Goal: Transaction & Acquisition: Book appointment/travel/reservation

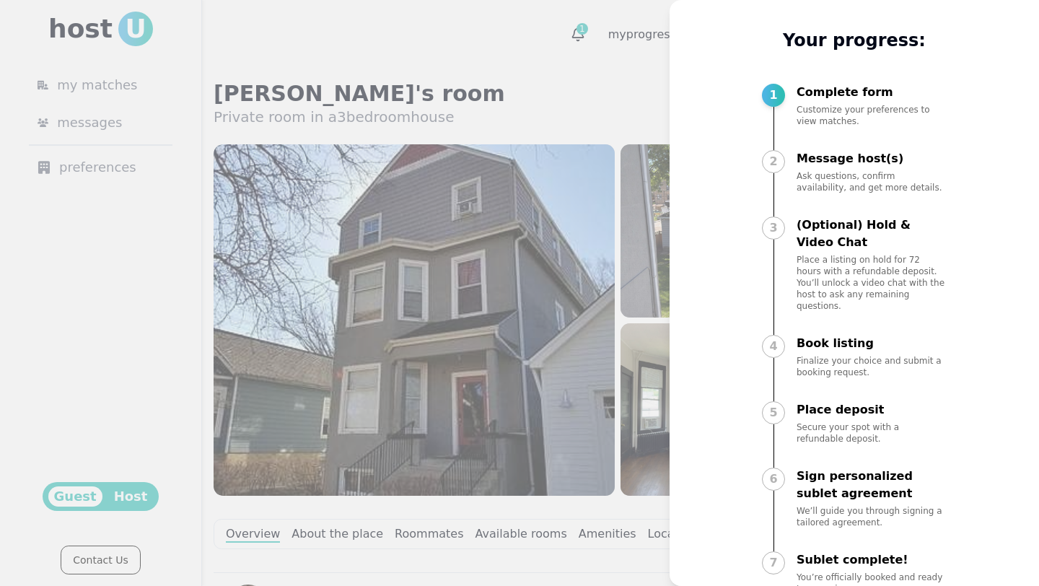
scroll to position [49, 0]
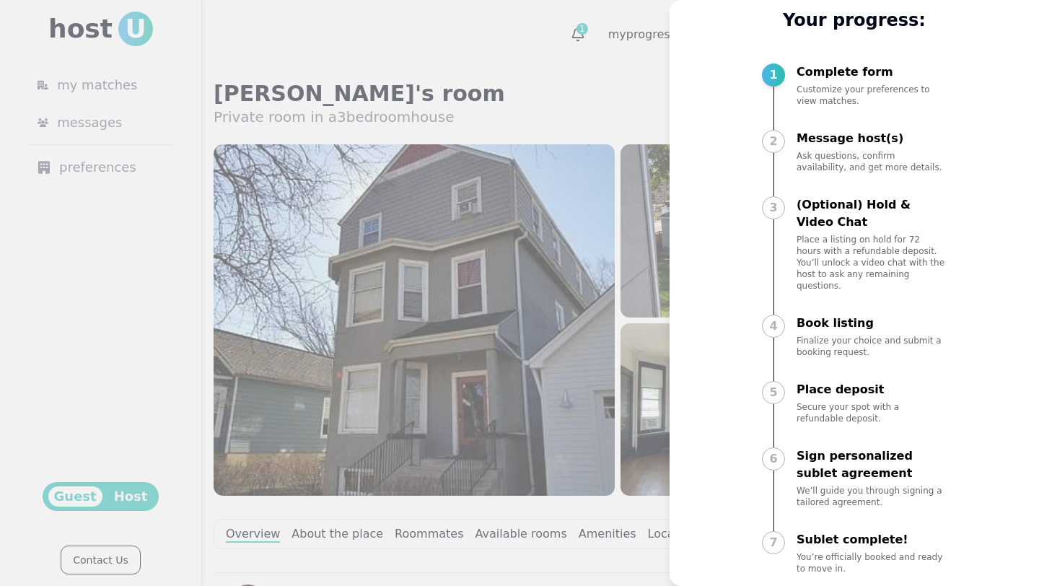
click at [773, 146] on div "2" at bounding box center [773, 141] width 23 height 23
click at [605, 243] on div at bounding box center [519, 293] width 1039 height 586
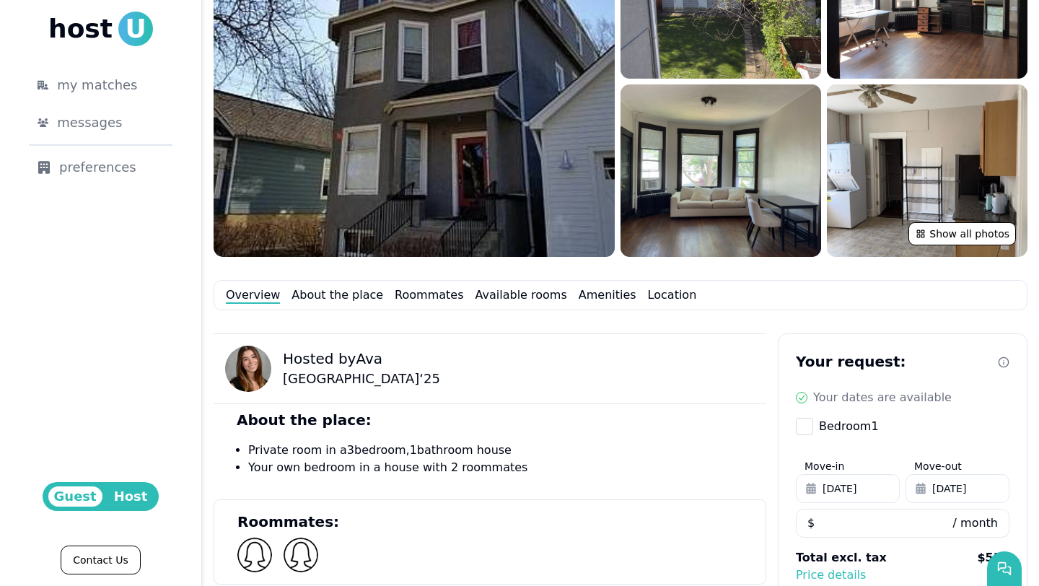
scroll to position [390, 0]
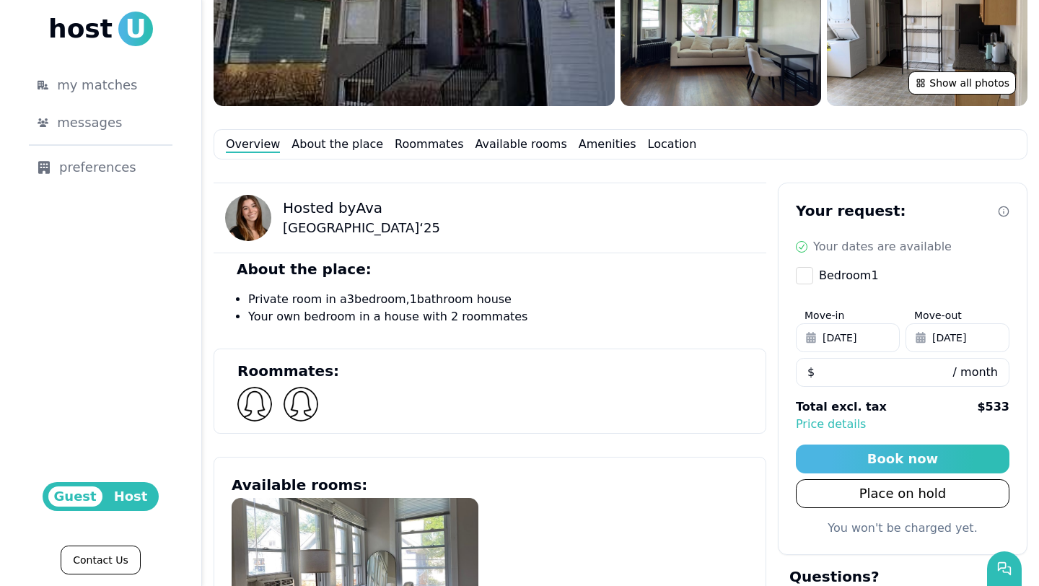
click at [966, 336] on span "[DATE]" at bounding box center [949, 337] width 34 height 14
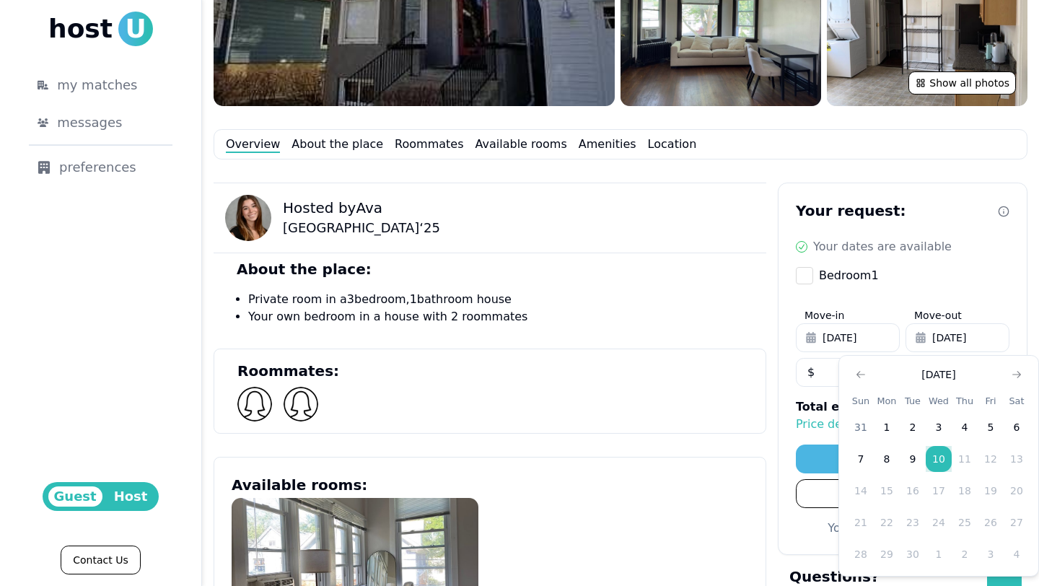
click at [978, 460] on td "12" at bounding box center [991, 459] width 26 height 26
click at [956, 460] on td "11" at bounding box center [965, 459] width 26 height 26
click at [866, 373] on button "Go to previous month" at bounding box center [861, 374] width 20 height 20
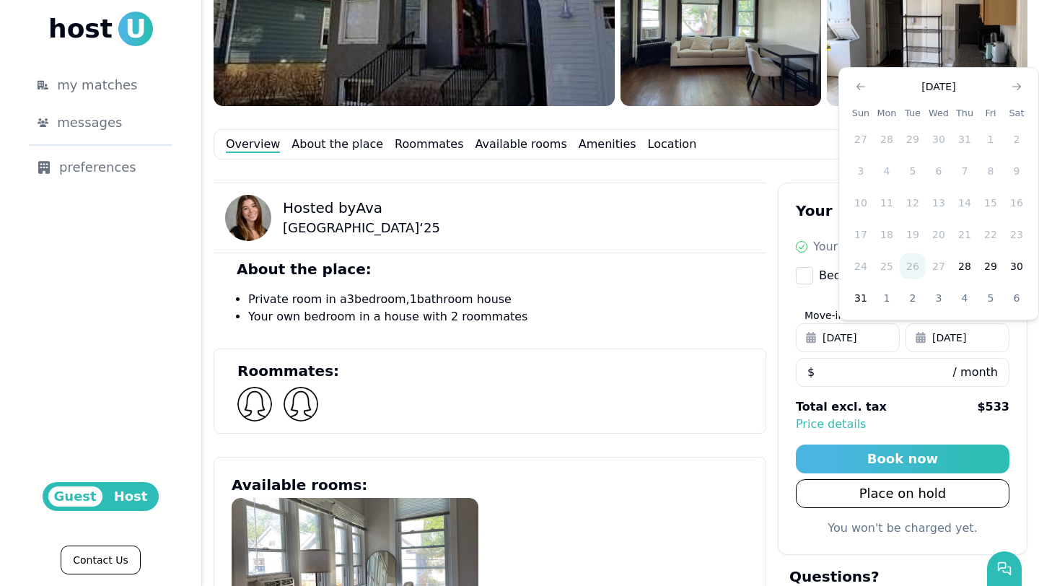
click at [965, 332] on span "[DATE]" at bounding box center [949, 337] width 34 height 14
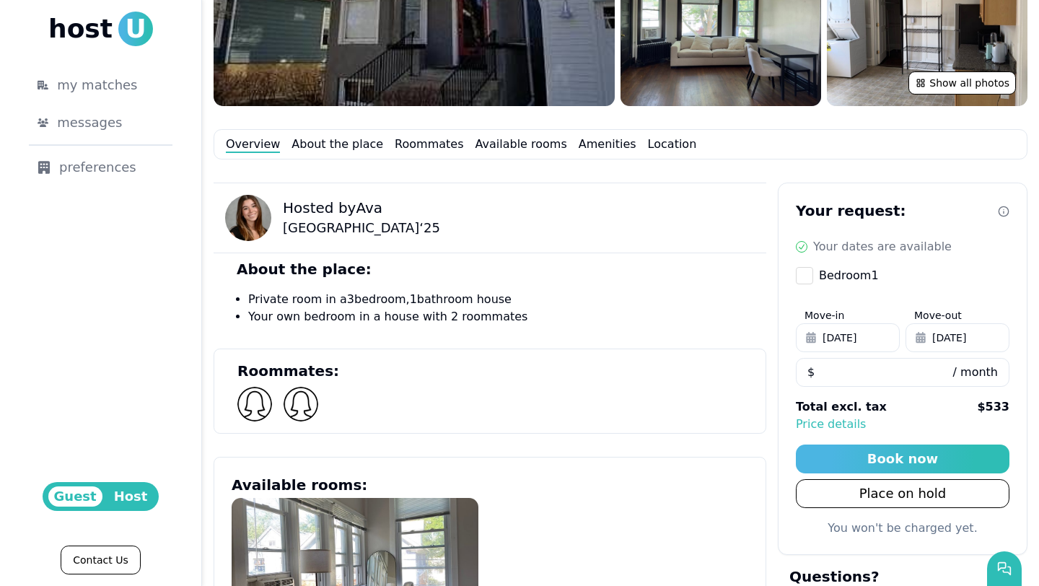
click at [965, 332] on span "[DATE]" at bounding box center [949, 337] width 34 height 14
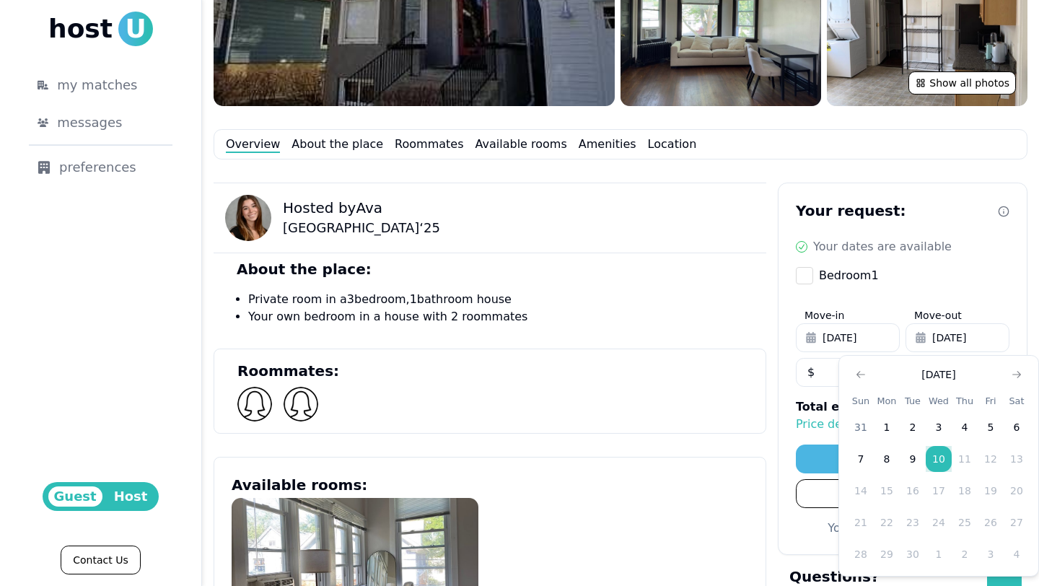
click at [985, 463] on td "12" at bounding box center [991, 459] width 26 height 26
click at [1023, 364] on button "Go to next month" at bounding box center [1016, 374] width 20 height 20
click at [991, 275] on label "Bedroom 1" at bounding box center [903, 275] width 214 height 17
click at [813, 275] on button "Bedroom 1" at bounding box center [804, 275] width 17 height 17
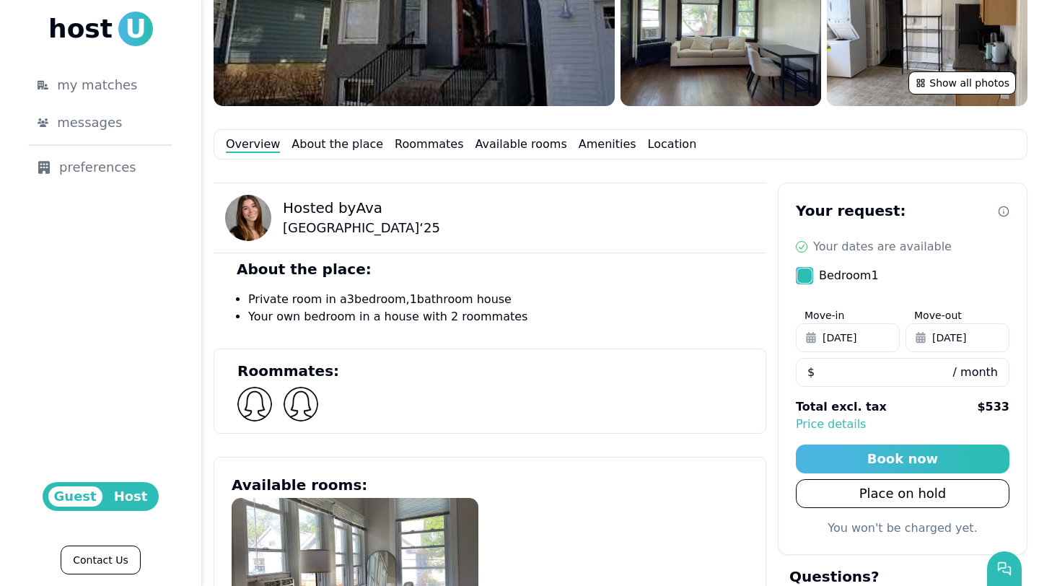
click at [800, 271] on button "Bedroom 1" at bounding box center [804, 275] width 17 height 17
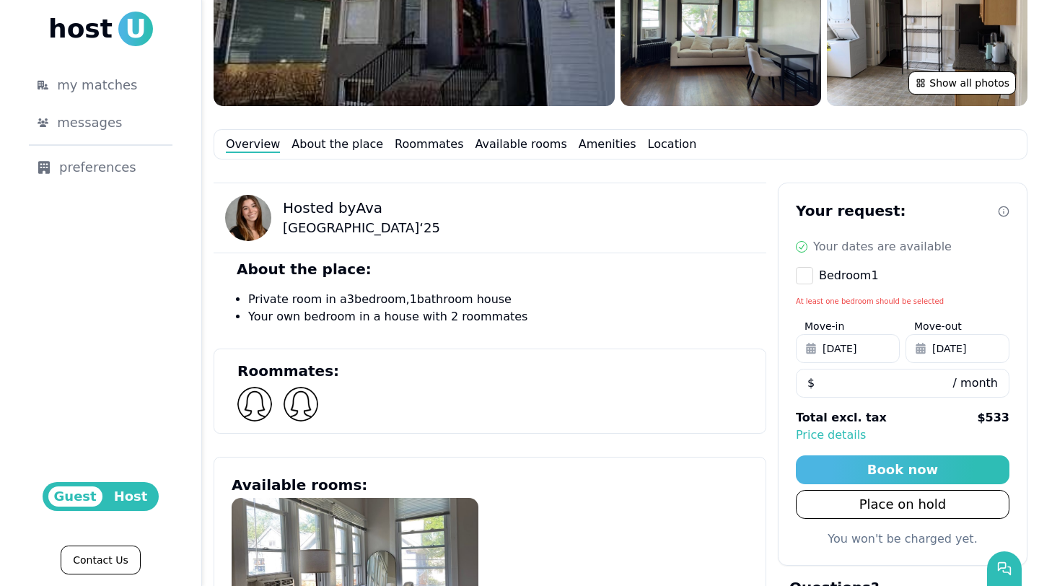
click at [803, 273] on button "Bedroom 1" at bounding box center [804, 275] width 17 height 17
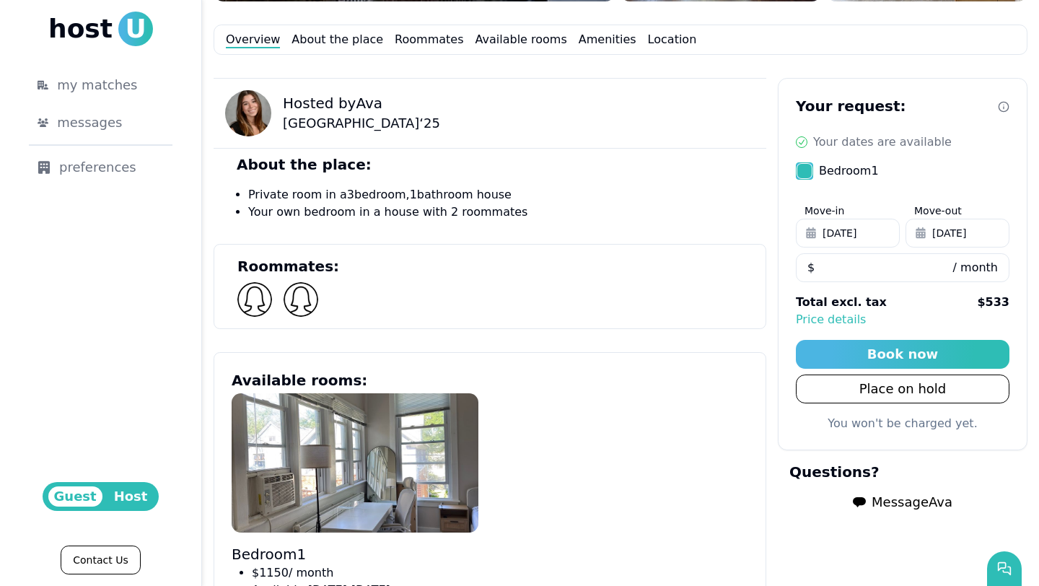
scroll to position [522, 0]
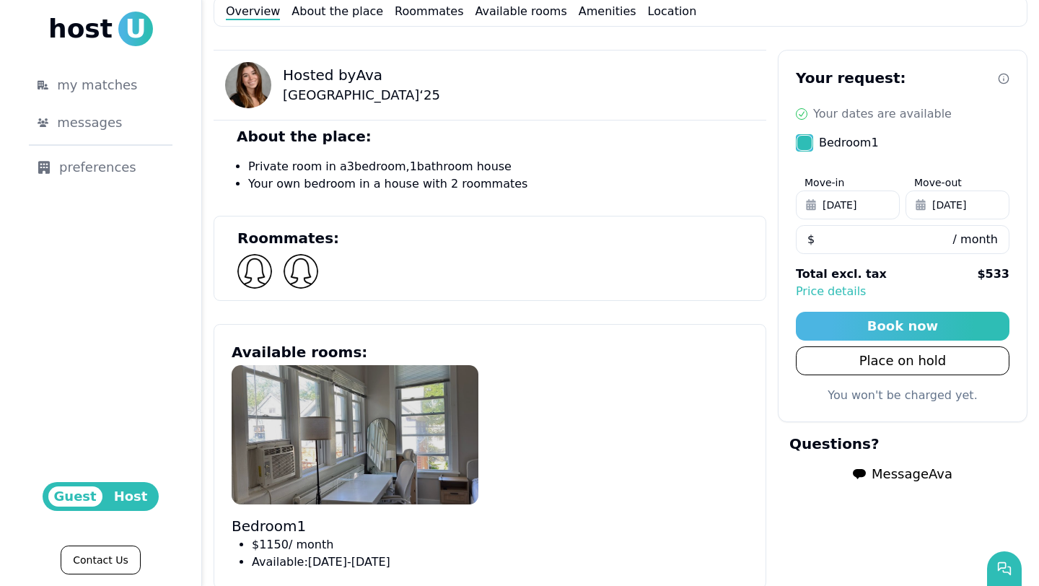
click at [438, 398] on img at bounding box center [355, 434] width 247 height 139
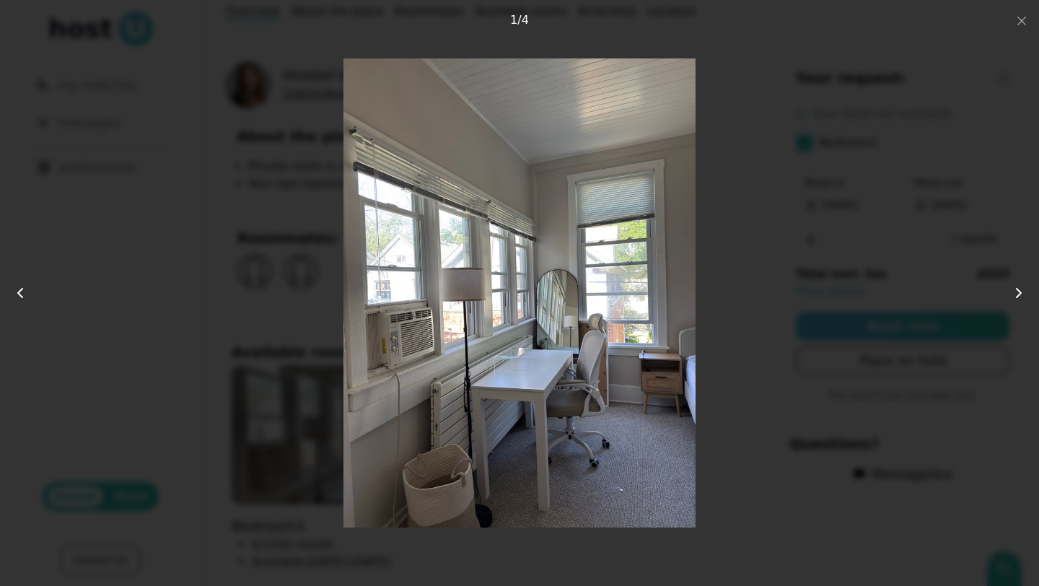
click at [758, 281] on div at bounding box center [519, 292] width 831 height 469
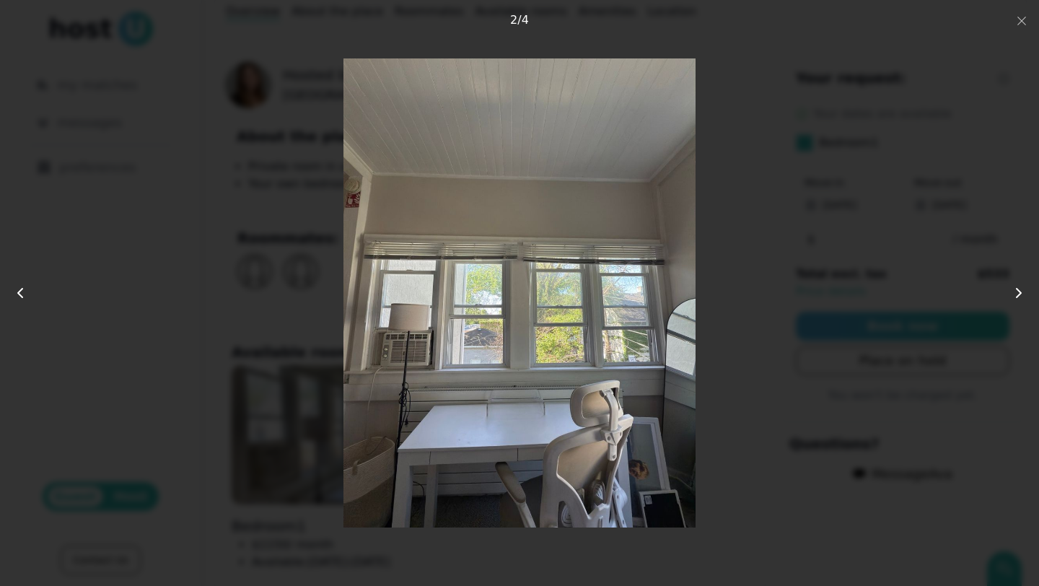
click at [779, 395] on div at bounding box center [519, 292] width 831 height 469
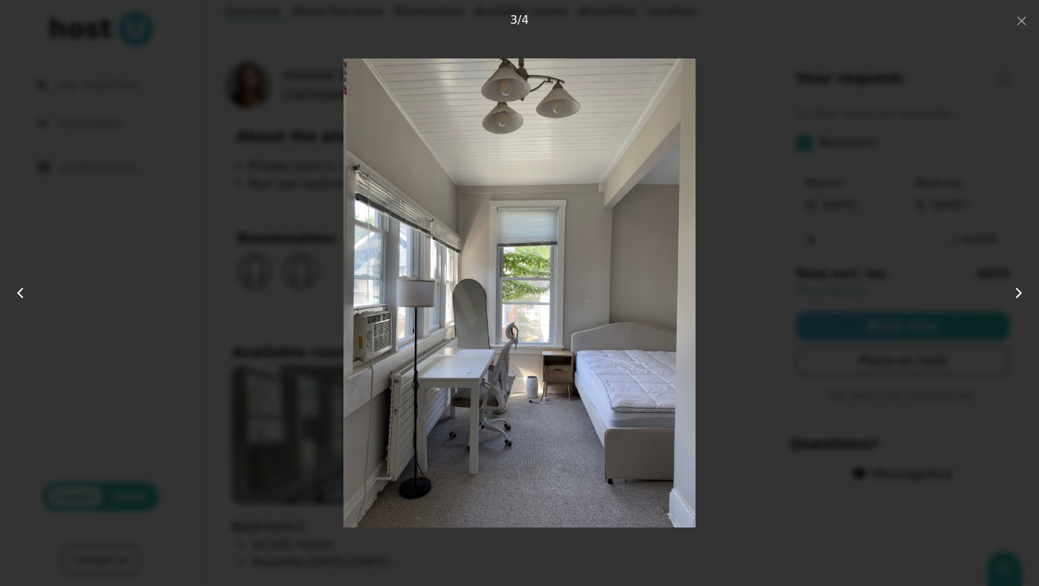
click at [66, 334] on div "4 photos Close 3 / 4" at bounding box center [519, 292] width 947 height 493
click at [23, 290] on icon at bounding box center [20, 292] width 17 height 17
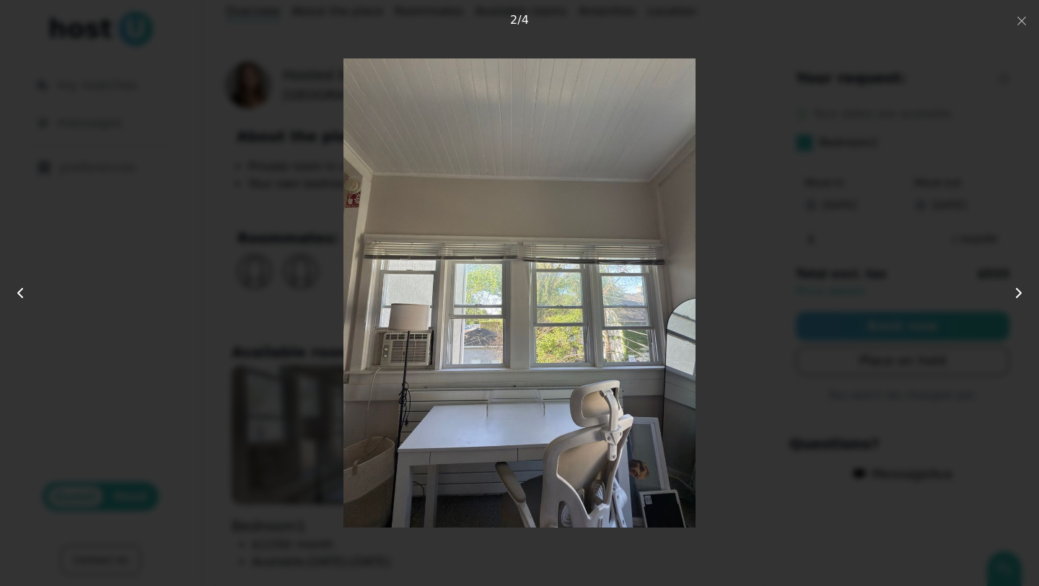
click at [1023, 293] on icon at bounding box center [1018, 292] width 17 height 17
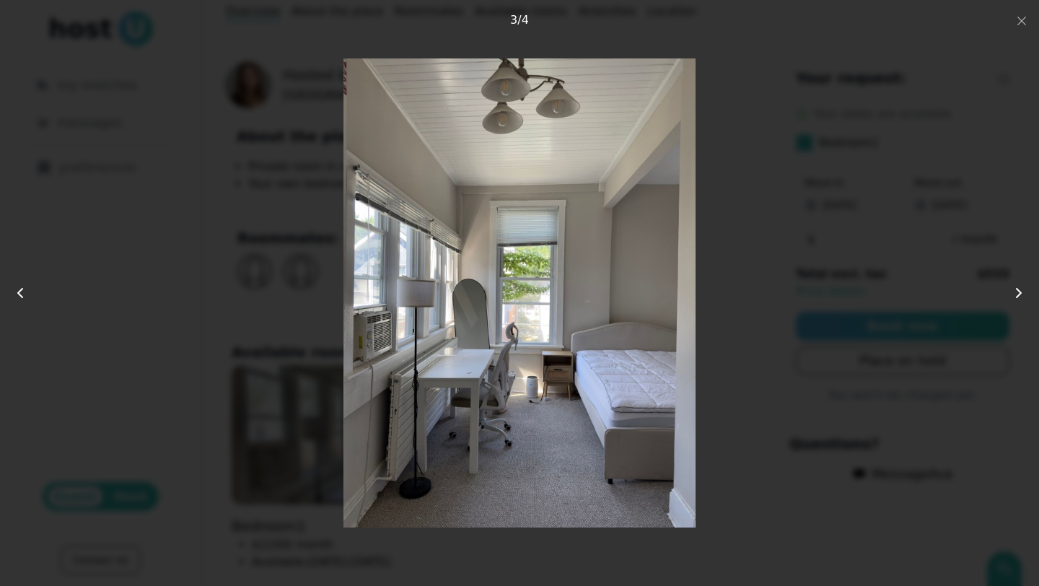
click at [1023, 293] on icon at bounding box center [1018, 292] width 17 height 17
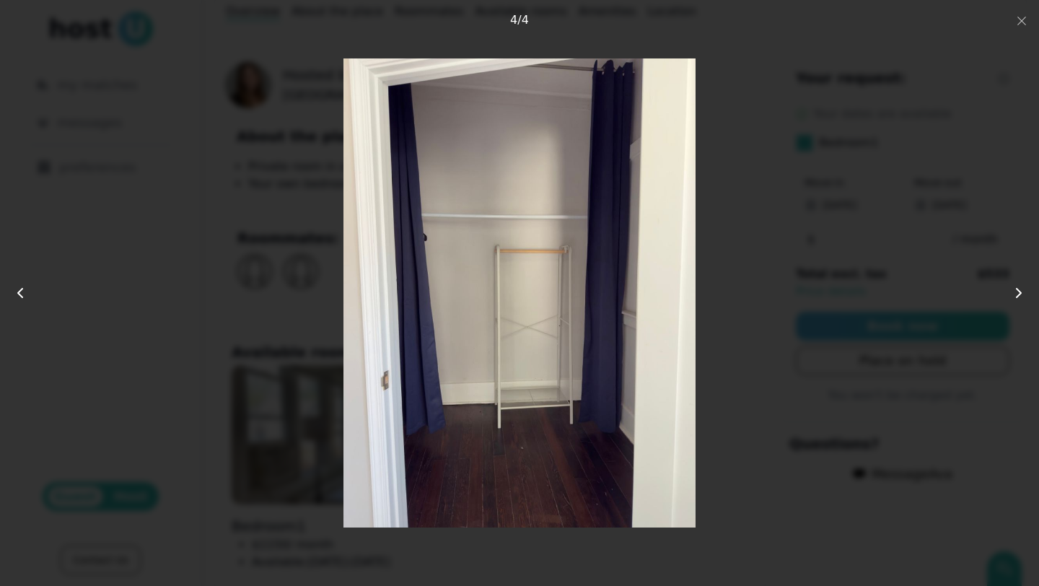
click at [1023, 293] on icon at bounding box center [1018, 292] width 17 height 17
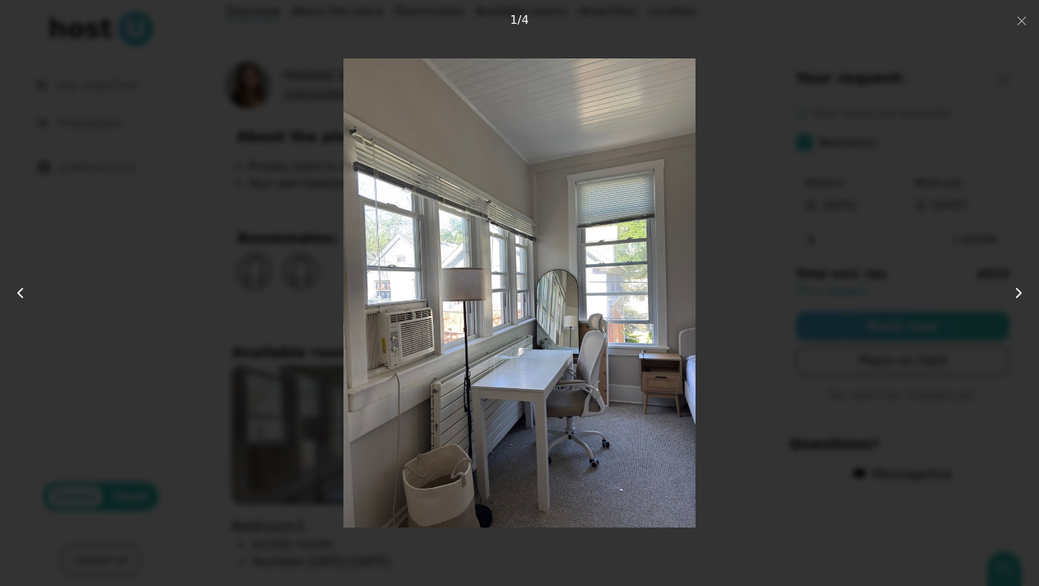
click at [882, 232] on div at bounding box center [519, 292] width 831 height 469
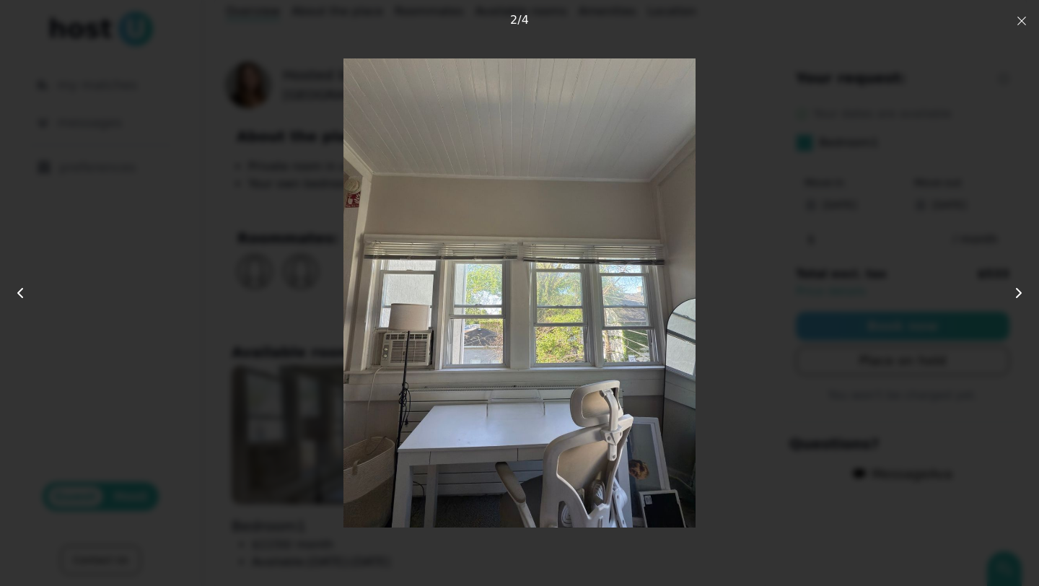
click at [1021, 21] on use "button" at bounding box center [1021, 21] width 9 height 9
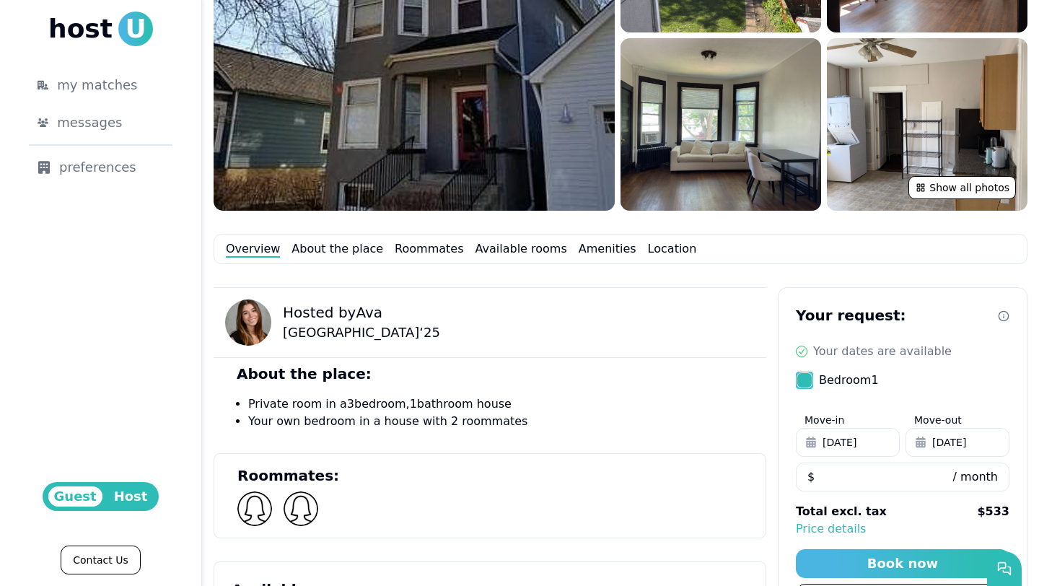
scroll to position [0, 0]
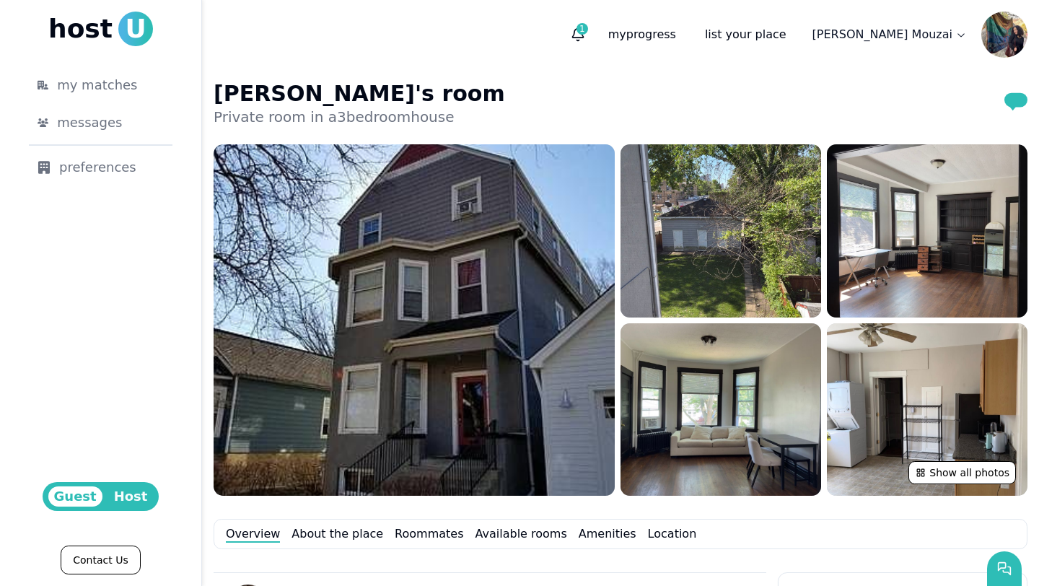
click at [1001, 21] on img at bounding box center [1004, 35] width 46 height 46
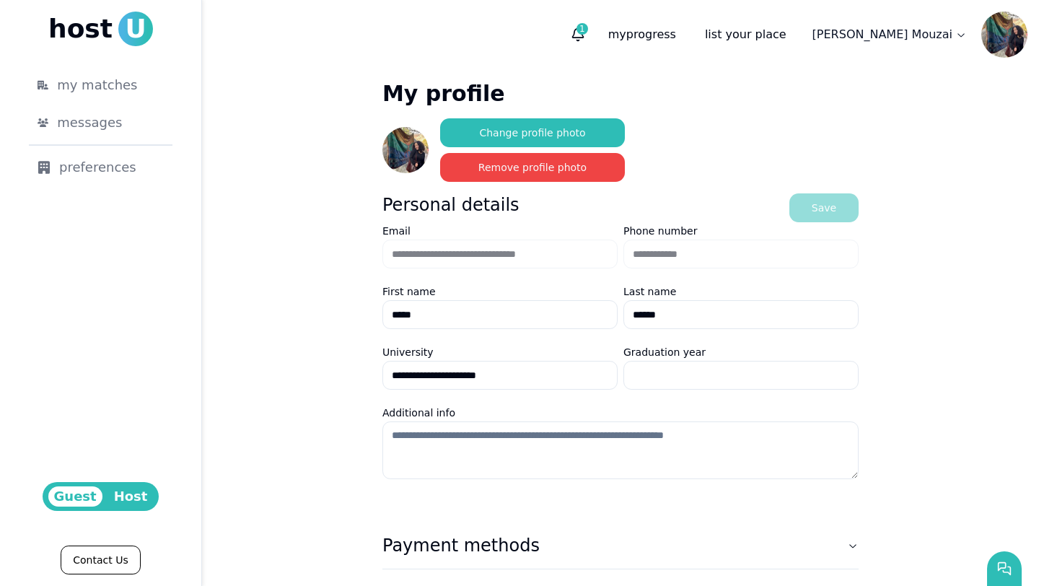
scroll to position [94, 0]
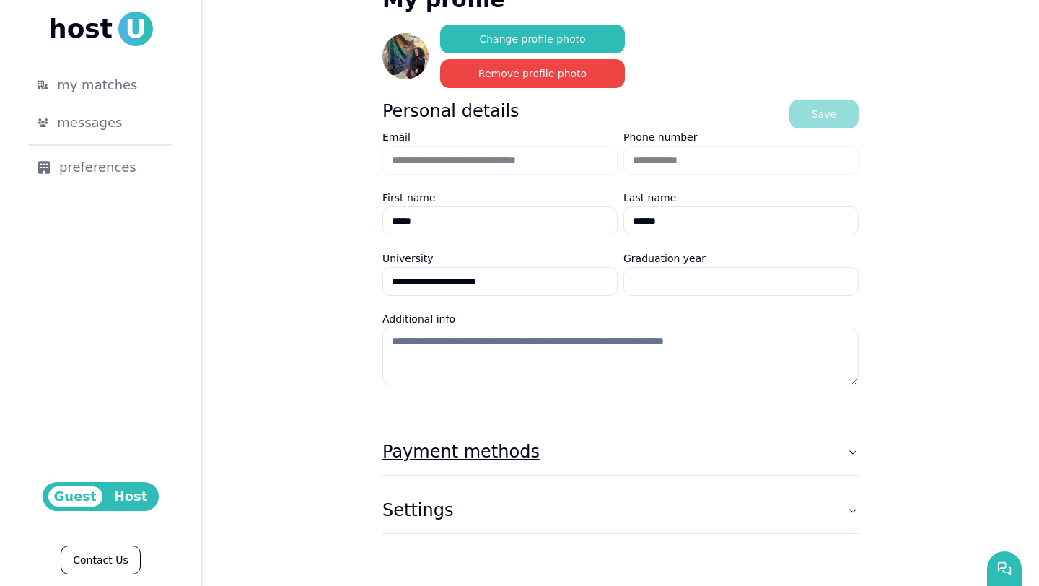
click at [603, 460] on button "Payment methods" at bounding box center [620, 452] width 476 height 46
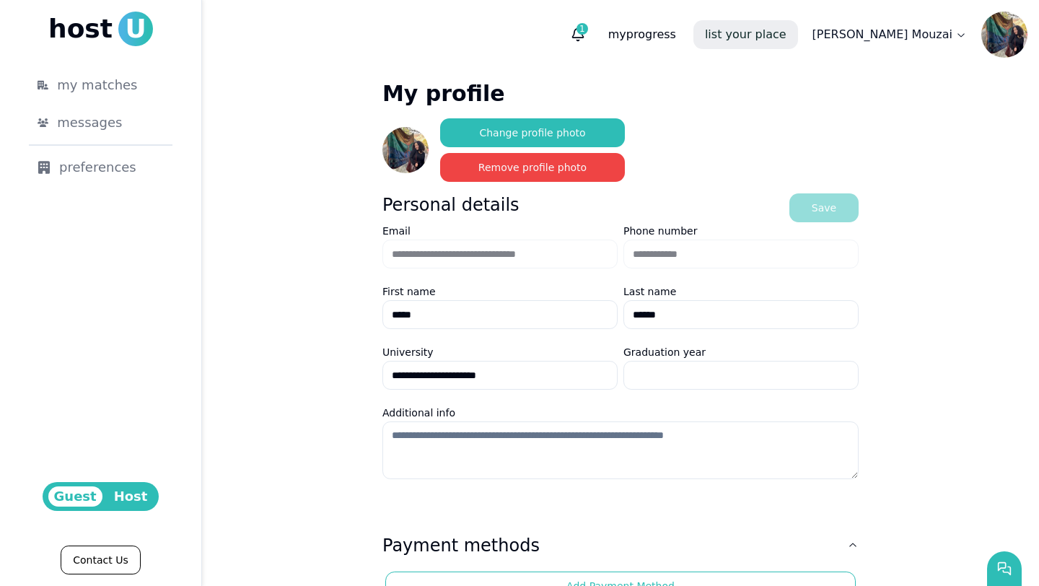
click at [798, 33] on link "list your place" at bounding box center [745, 34] width 105 height 29
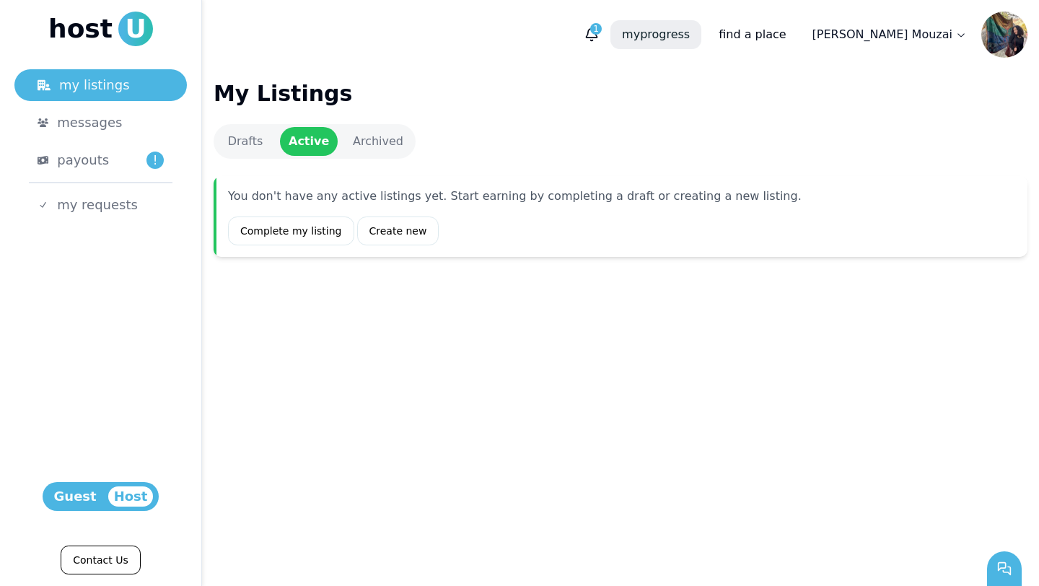
click at [701, 41] on p "my progress" at bounding box center [655, 34] width 91 height 29
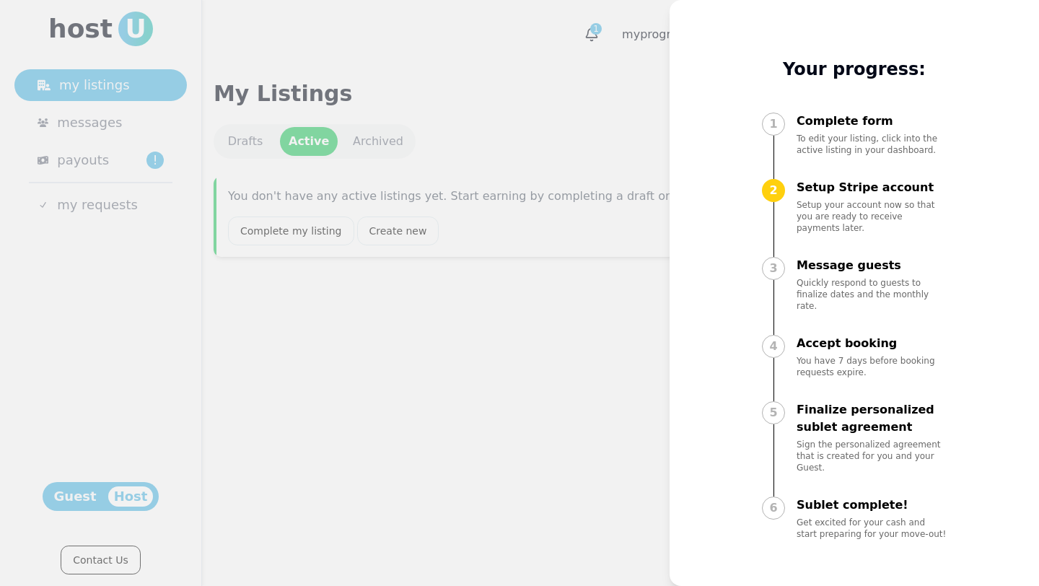
click at [773, 193] on div "2" at bounding box center [773, 190] width 23 height 23
click at [533, 350] on div at bounding box center [519, 293] width 1039 height 586
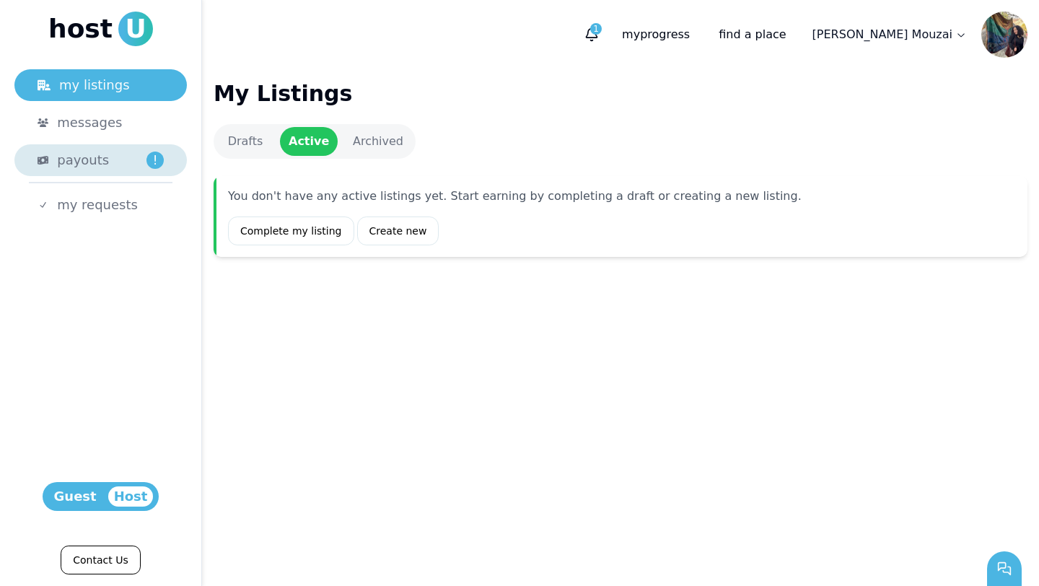
click at [120, 164] on div "payouts !" at bounding box center [110, 160] width 107 height 20
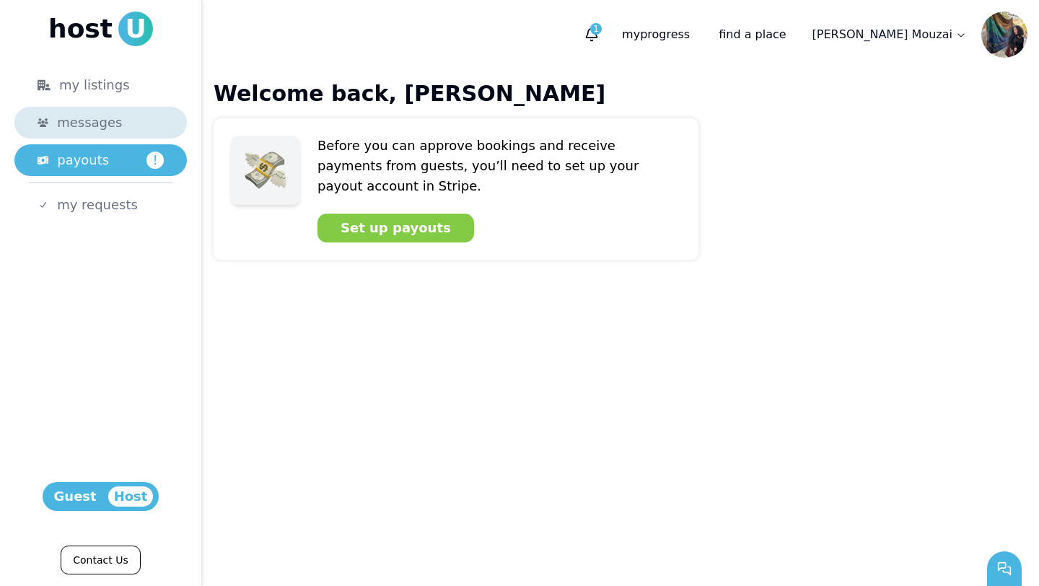
click at [120, 128] on div "messages" at bounding box center [110, 123] width 107 height 20
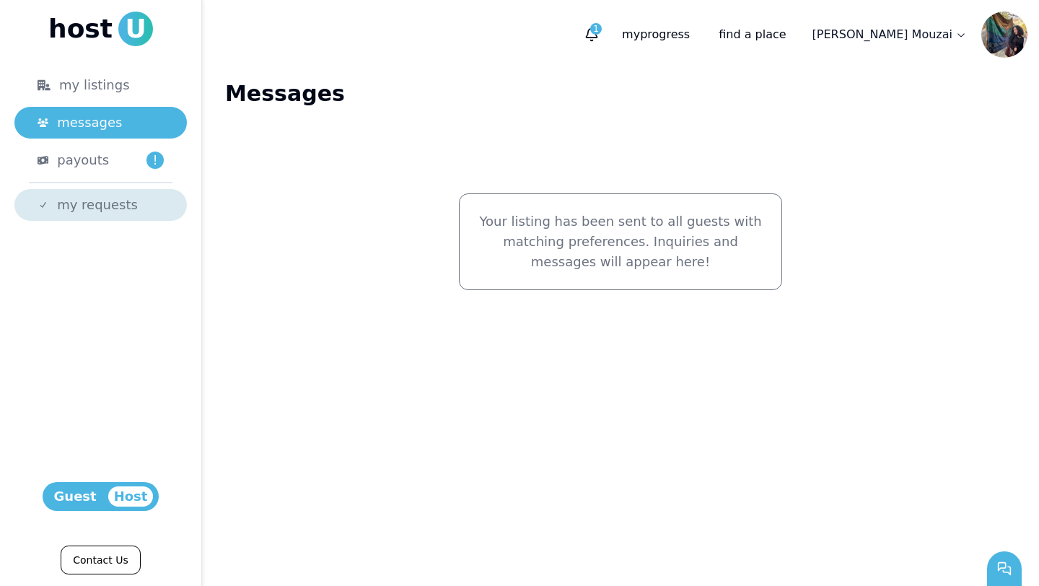
click at [78, 203] on span "my requests" at bounding box center [97, 205] width 81 height 20
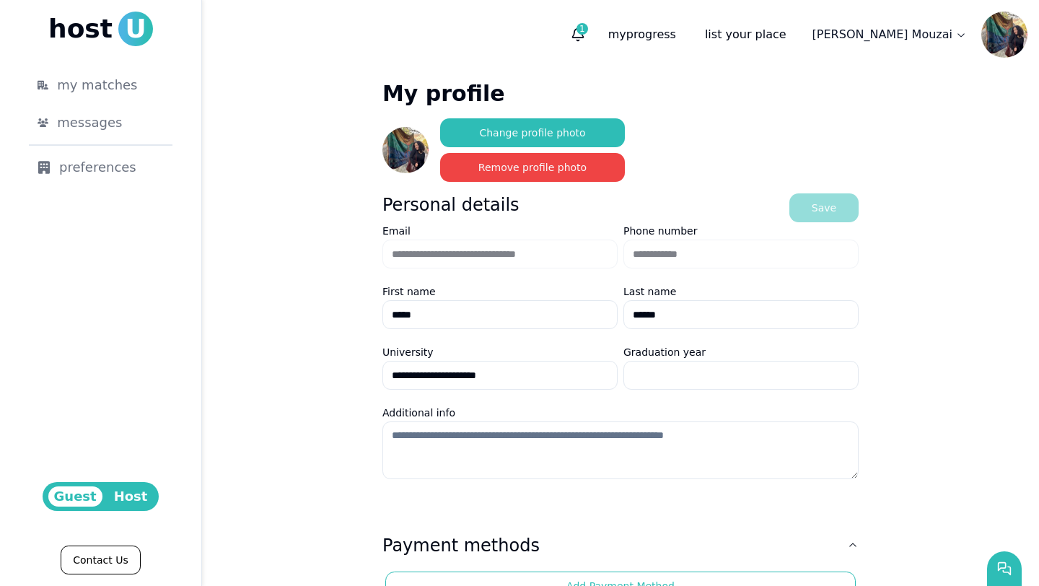
click at [123, 473] on aside "host U my matches messages preferences Guest Host Contact Us" at bounding box center [101, 293] width 202 height 586
click at [84, 493] on span "Guest" at bounding box center [75, 496] width 54 height 20
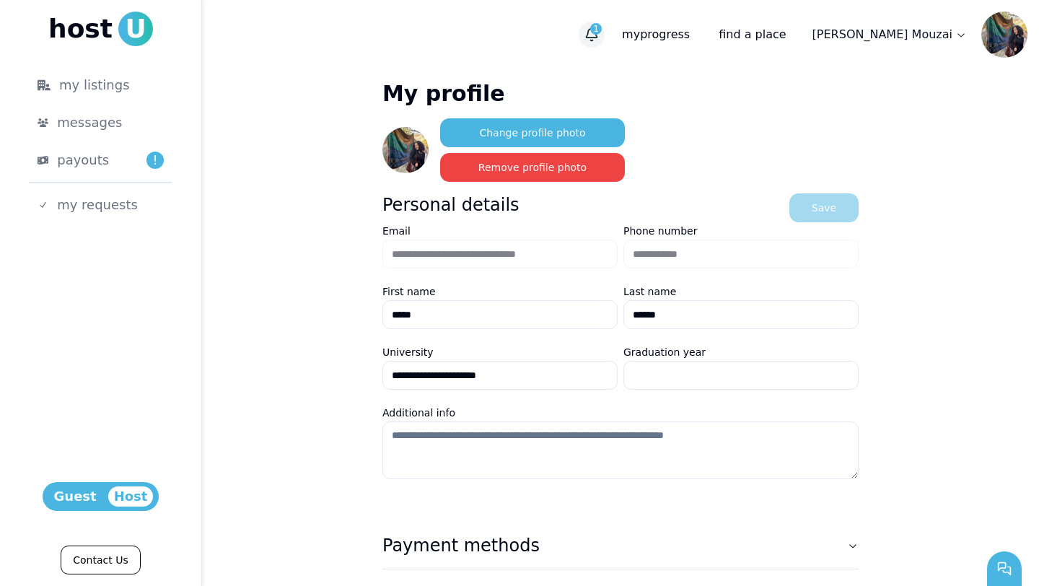
click at [602, 32] on span "1" at bounding box center [596, 29] width 12 height 12
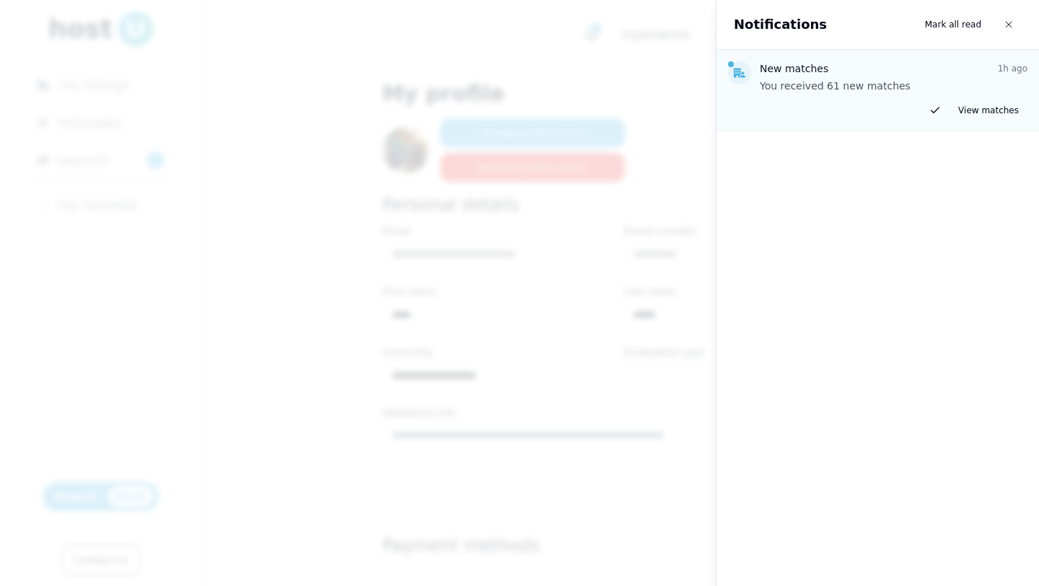
click at [493, 290] on div at bounding box center [519, 293] width 1039 height 586
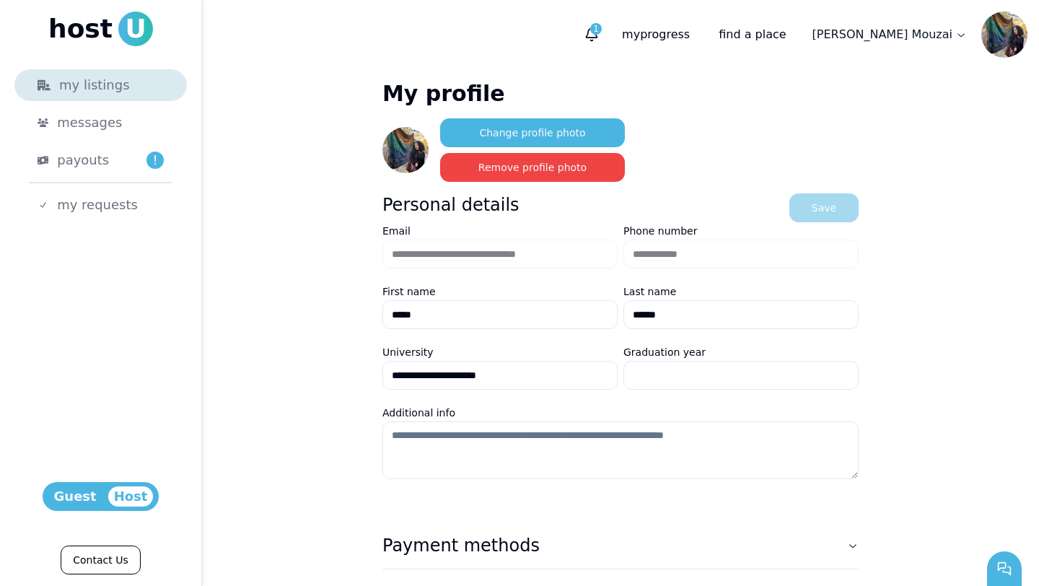
click at [114, 92] on div "my listings" at bounding box center [101, 85] width 126 height 20
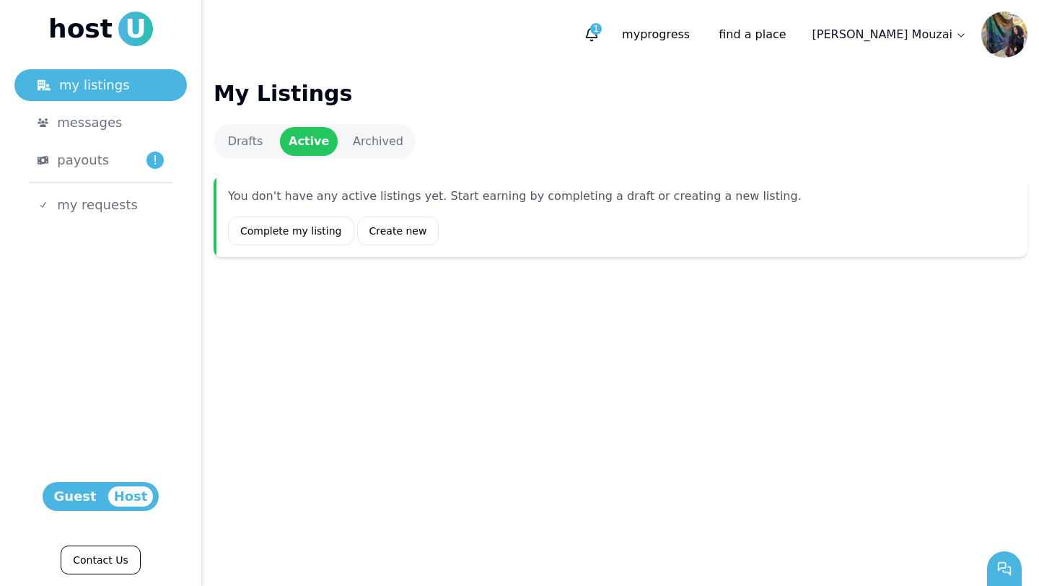
click at [76, 499] on span "Guest" at bounding box center [75, 496] width 54 height 20
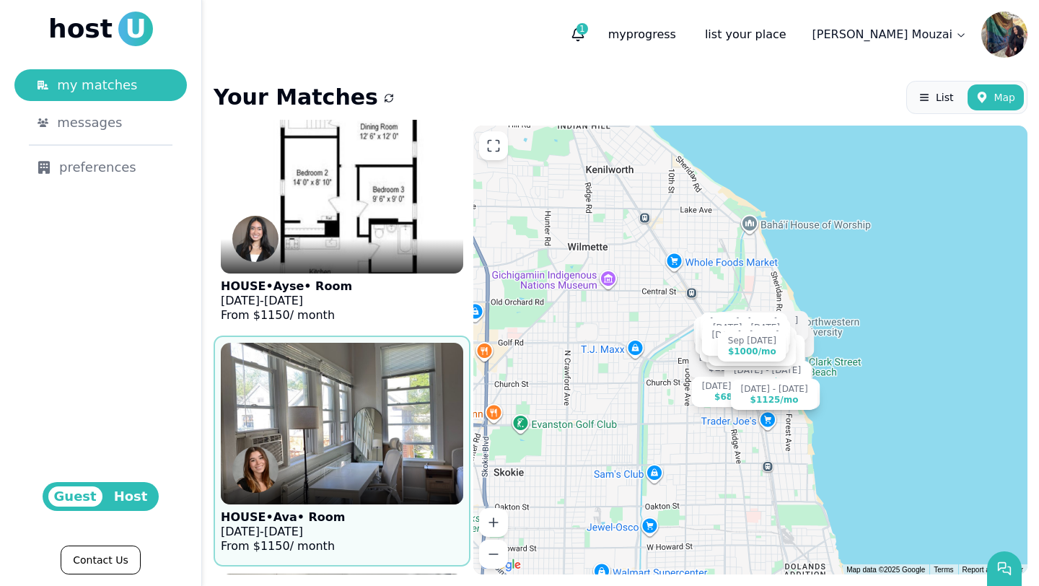
scroll to position [480, 0]
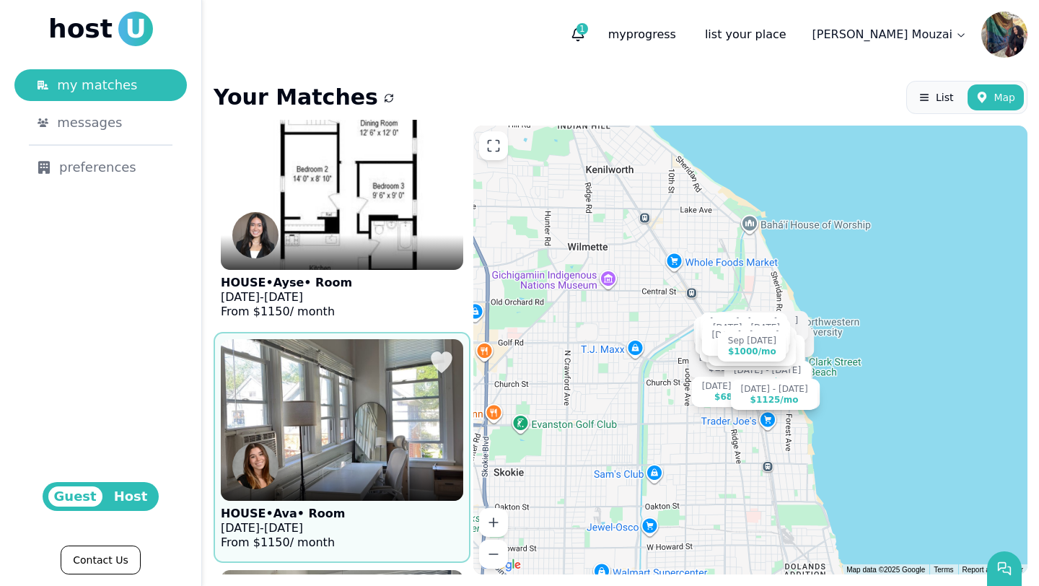
click at [364, 429] on img at bounding box center [342, 419] width 267 height 177
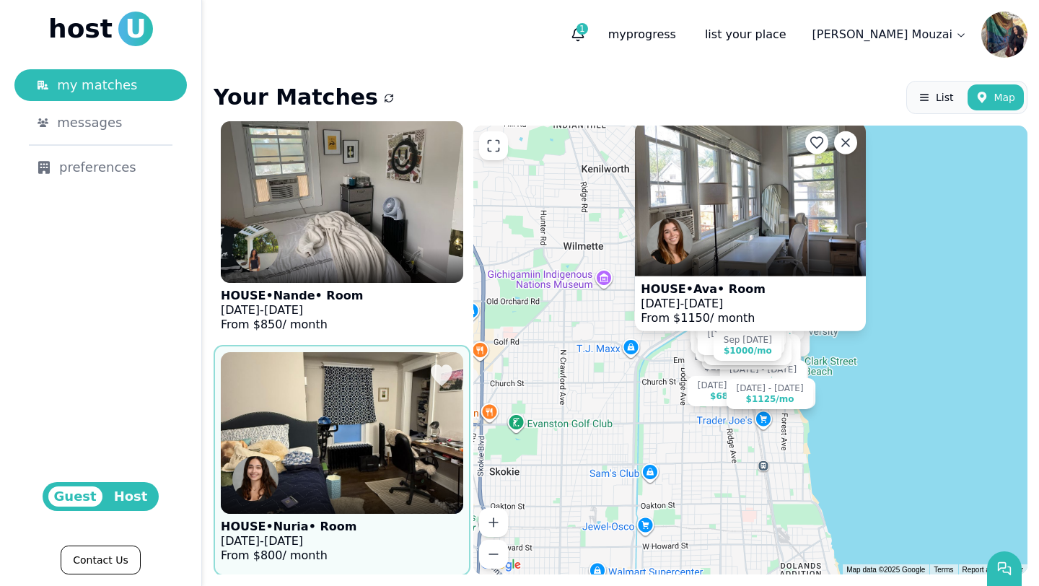
scroll to position [1110, 0]
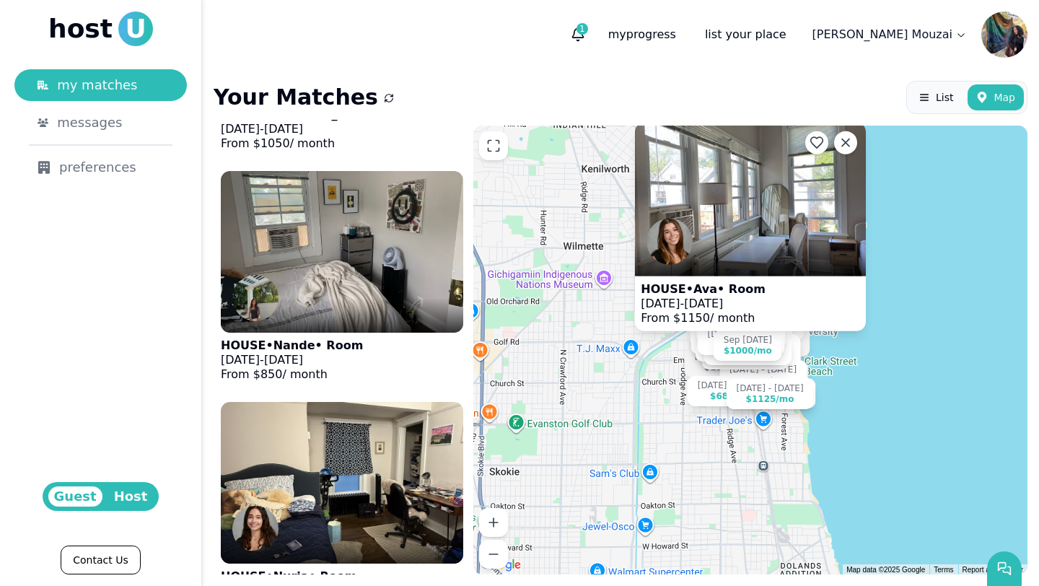
click at [727, 166] on img at bounding box center [750, 200] width 231 height 154
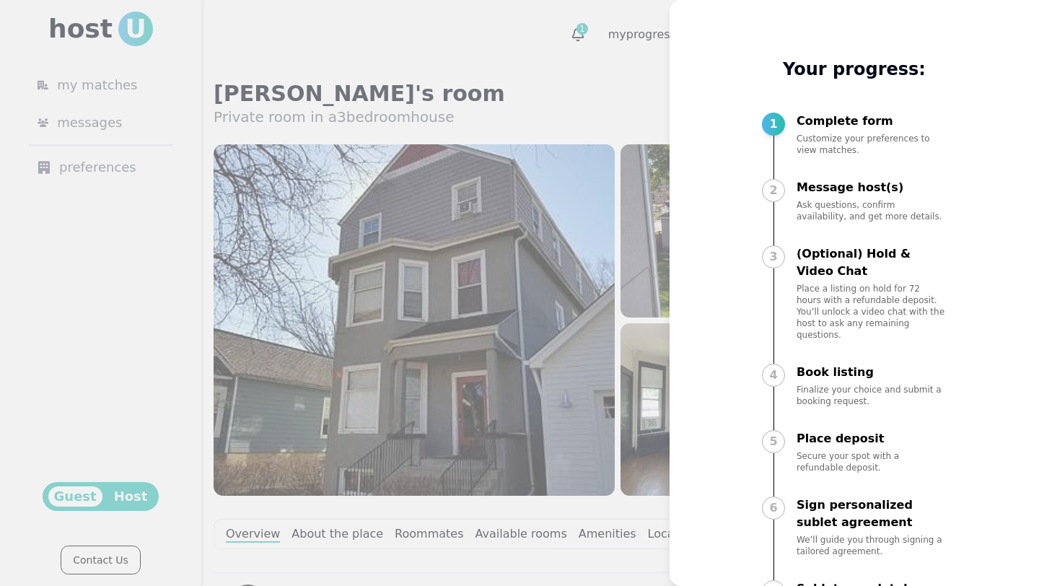
click at [636, 277] on div at bounding box center [519, 293] width 1039 height 586
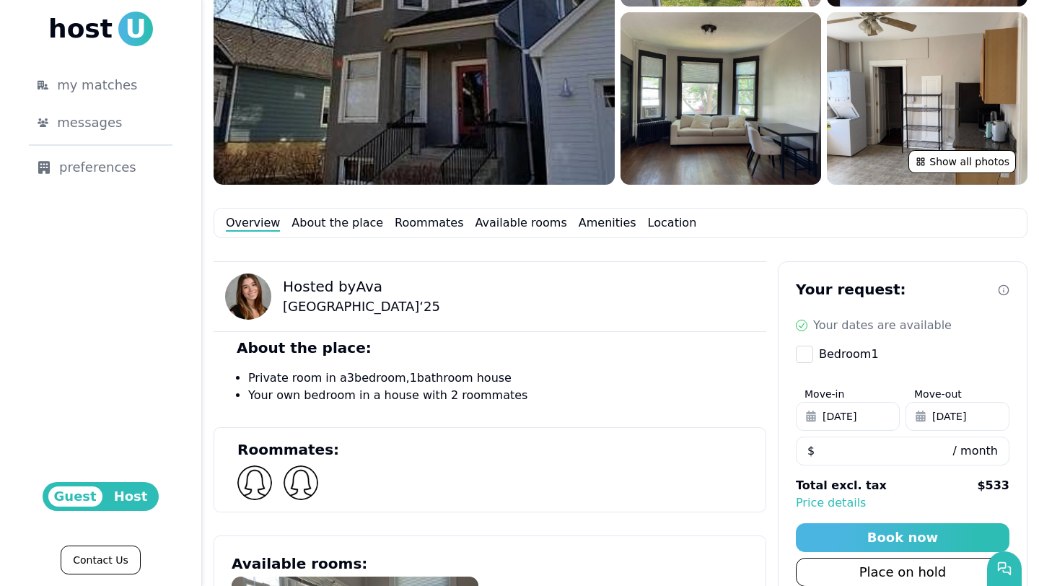
scroll to position [435, 0]
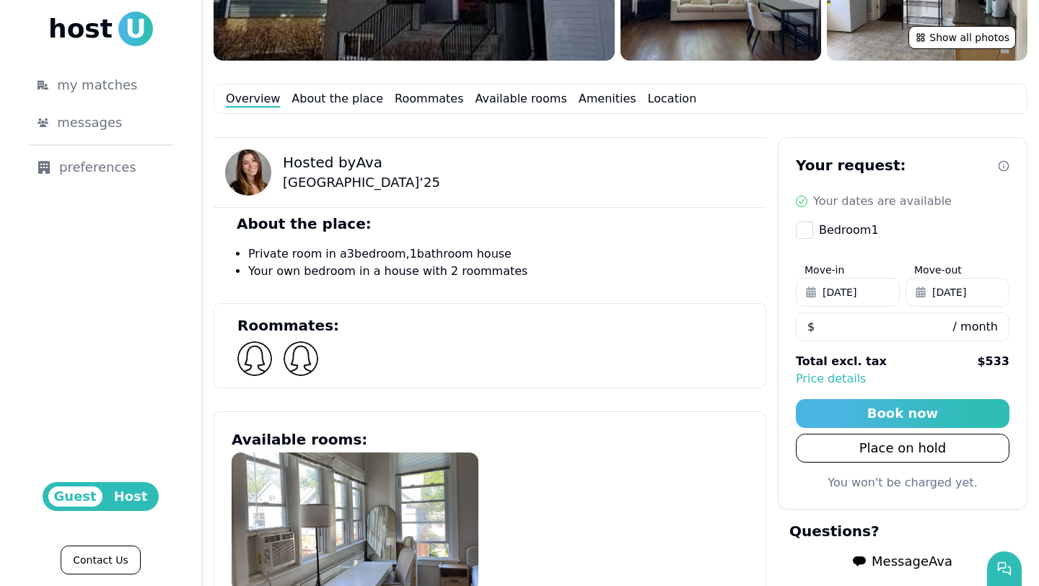
click at [922, 287] on use "button" at bounding box center [920, 291] width 9 height 11
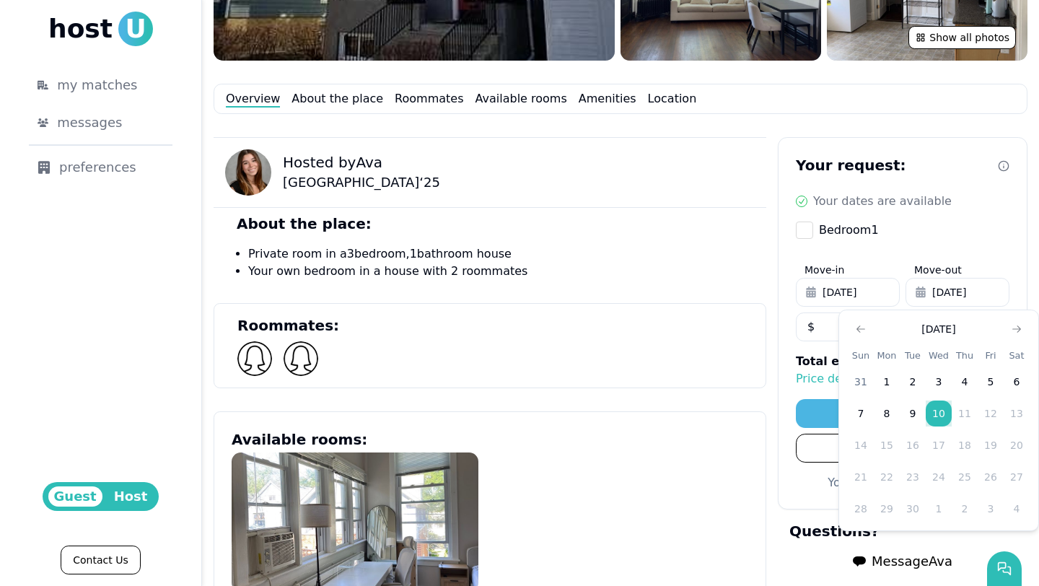
click at [968, 420] on td "11" at bounding box center [965, 413] width 26 height 26
click at [994, 413] on td "12" at bounding box center [991, 413] width 26 height 26
click at [664, 336] on section "Roommates:" at bounding box center [490, 345] width 553 height 85
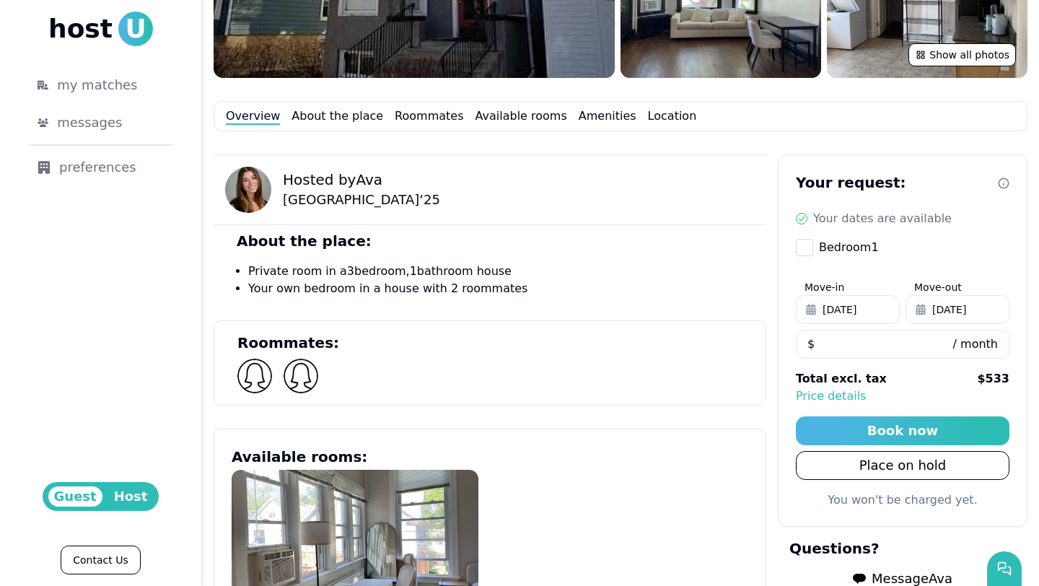
scroll to position [416, 0]
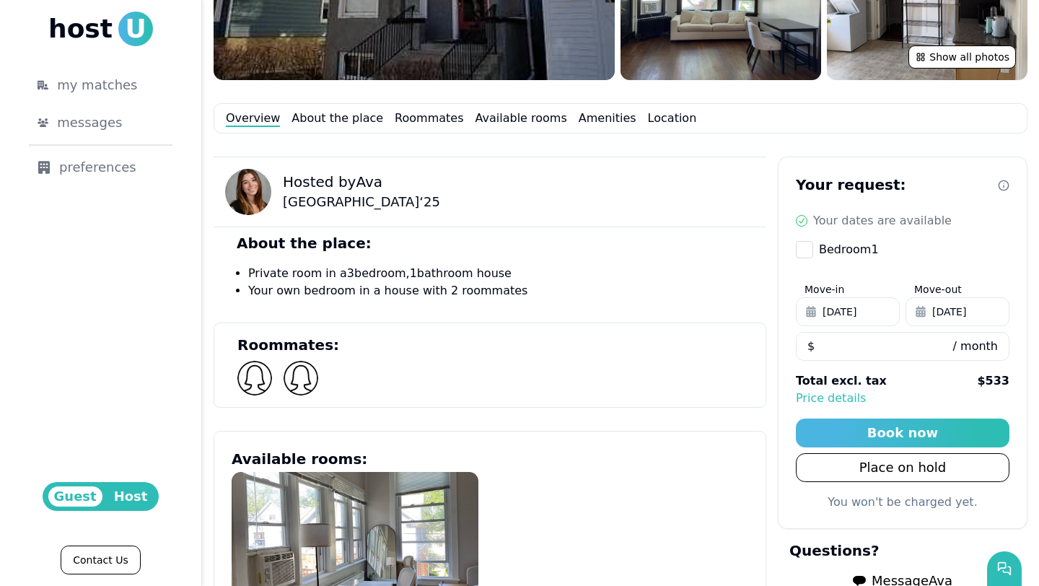
click at [810, 253] on button "Bedroom 1" at bounding box center [804, 249] width 17 height 17
click at [956, 309] on span "[DATE]" at bounding box center [949, 311] width 34 height 14
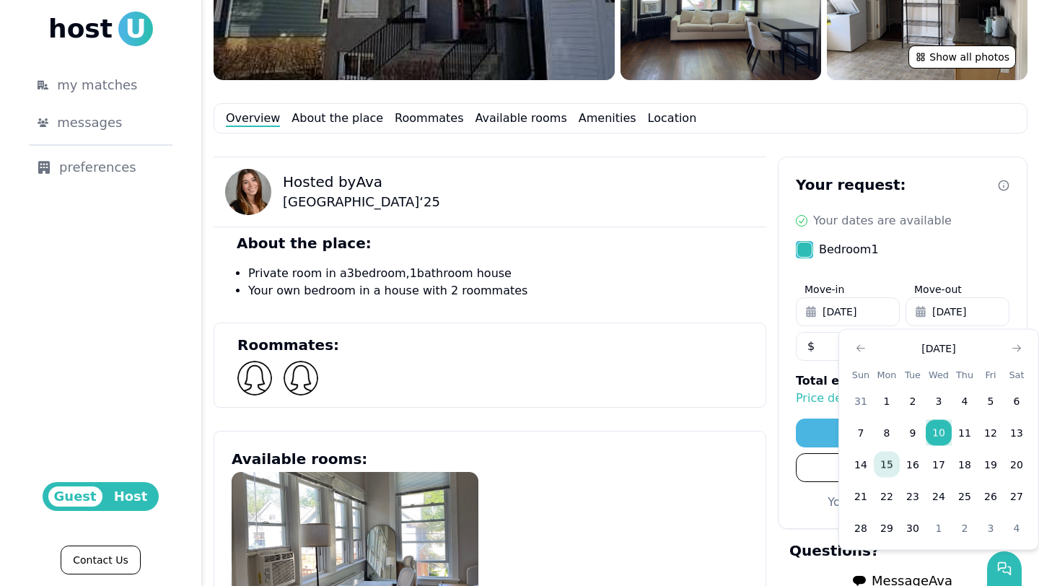
click at [883, 468] on button "15" at bounding box center [887, 465] width 26 height 26
click at [751, 379] on div at bounding box center [498, 378] width 522 height 35
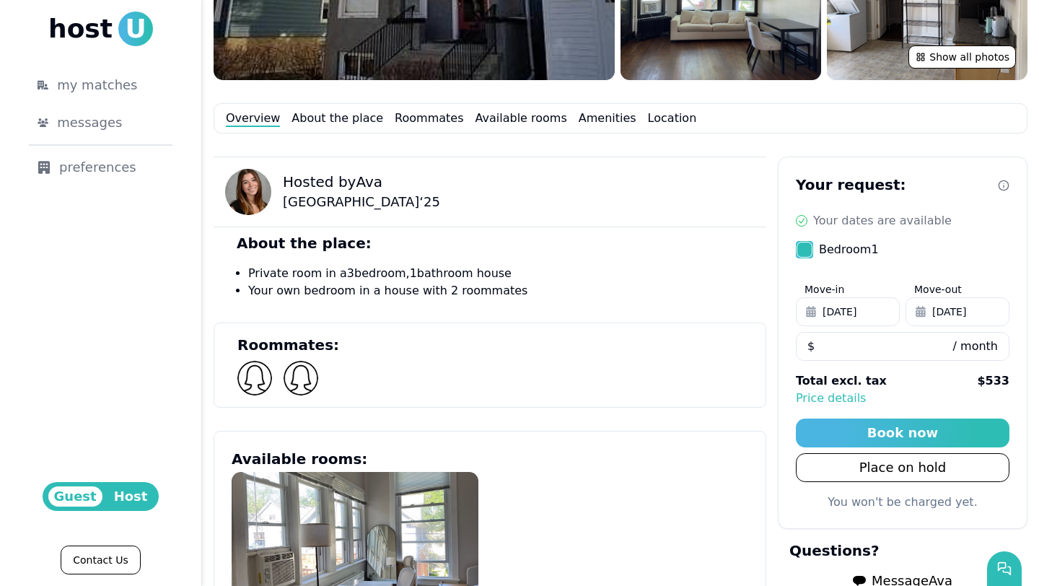
click at [966, 309] on span "Sep 15, 2025" at bounding box center [949, 311] width 34 height 14
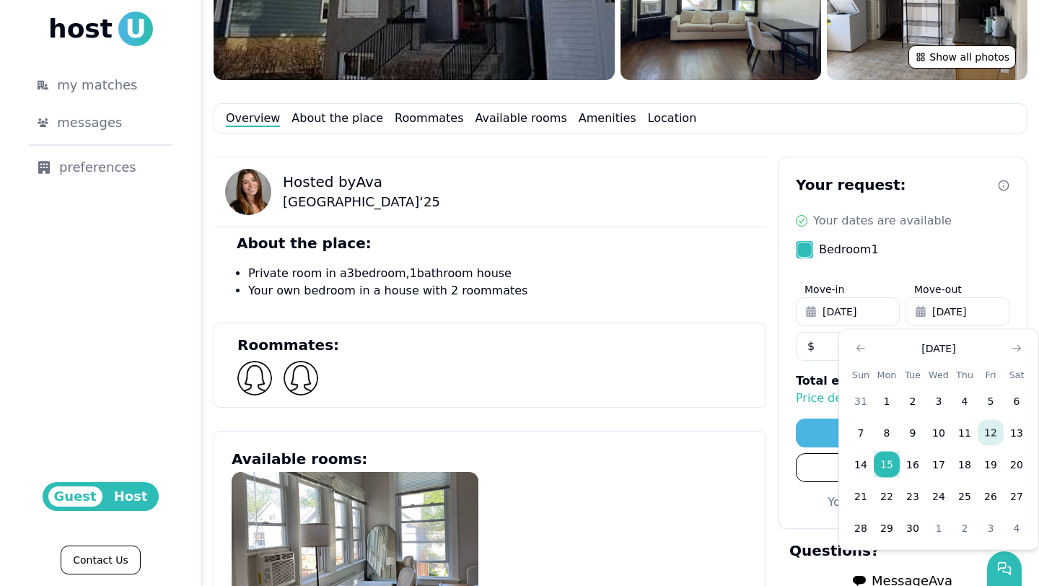
click at [998, 434] on button "12" at bounding box center [991, 433] width 26 height 26
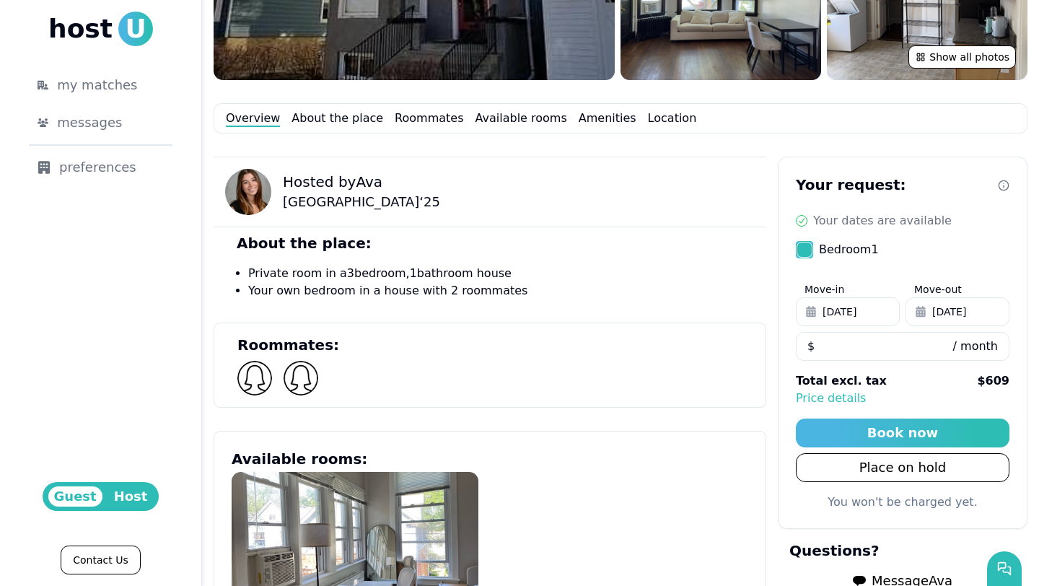
click at [966, 311] on span "Sep 12, 2025" at bounding box center [949, 311] width 34 height 14
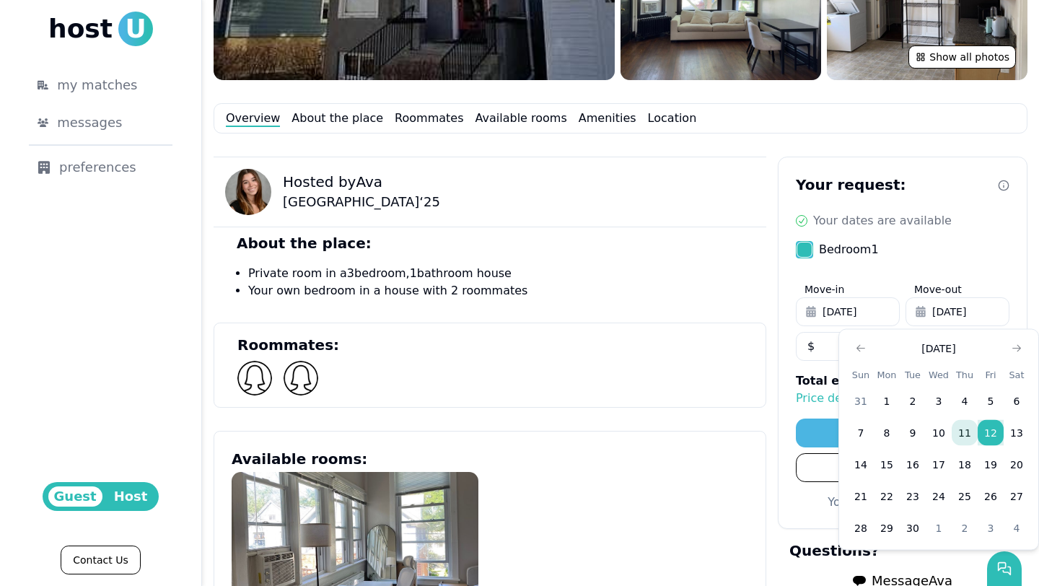
click at [966, 426] on button "11" at bounding box center [965, 433] width 26 height 26
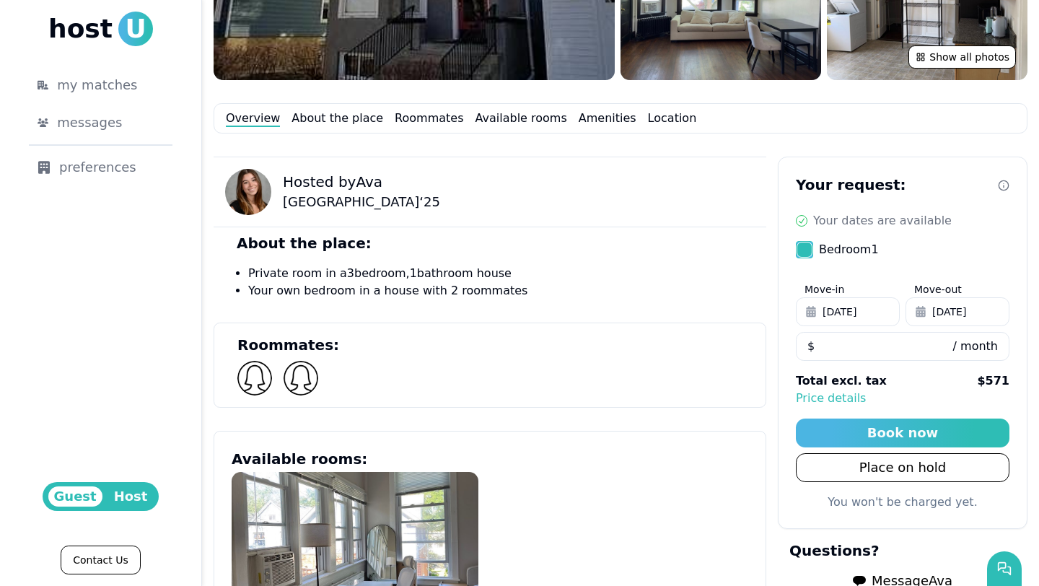
click at [956, 307] on span "Sep 11, 2025" at bounding box center [949, 311] width 34 height 14
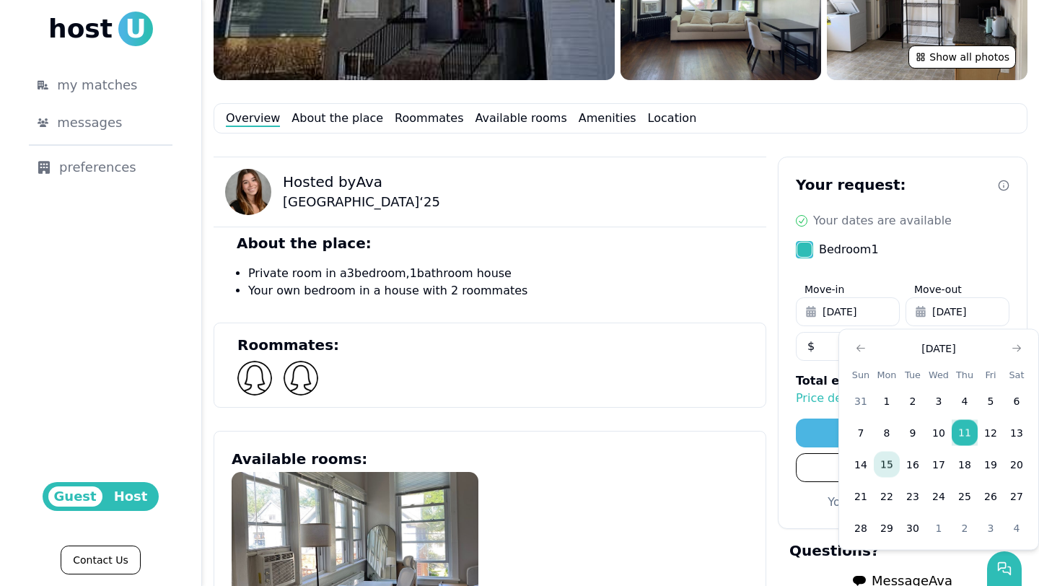
click at [887, 461] on button "15" at bounding box center [887, 465] width 26 height 26
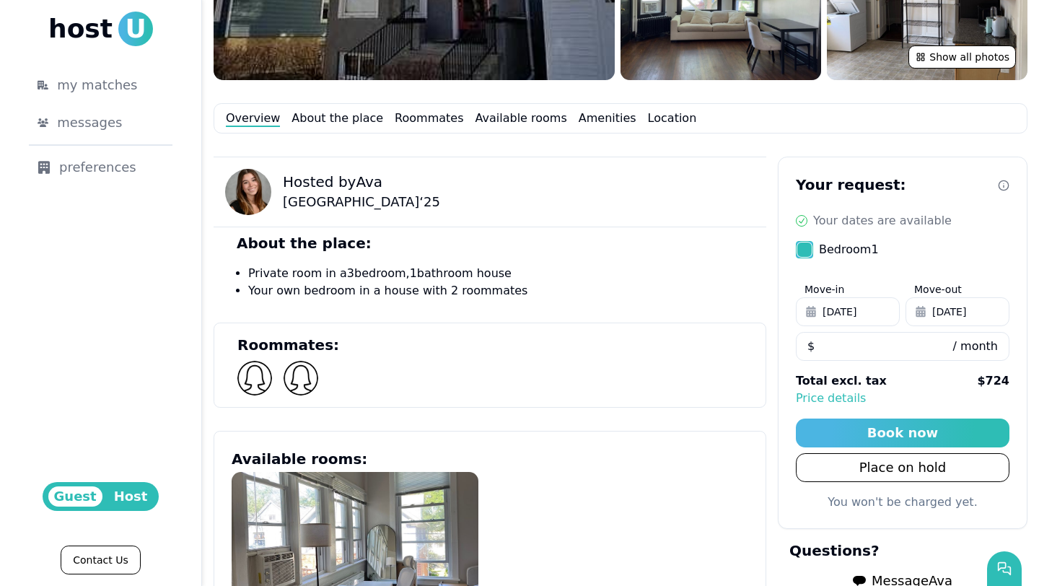
click at [934, 312] on span "Sep 15, 2025" at bounding box center [949, 311] width 34 height 14
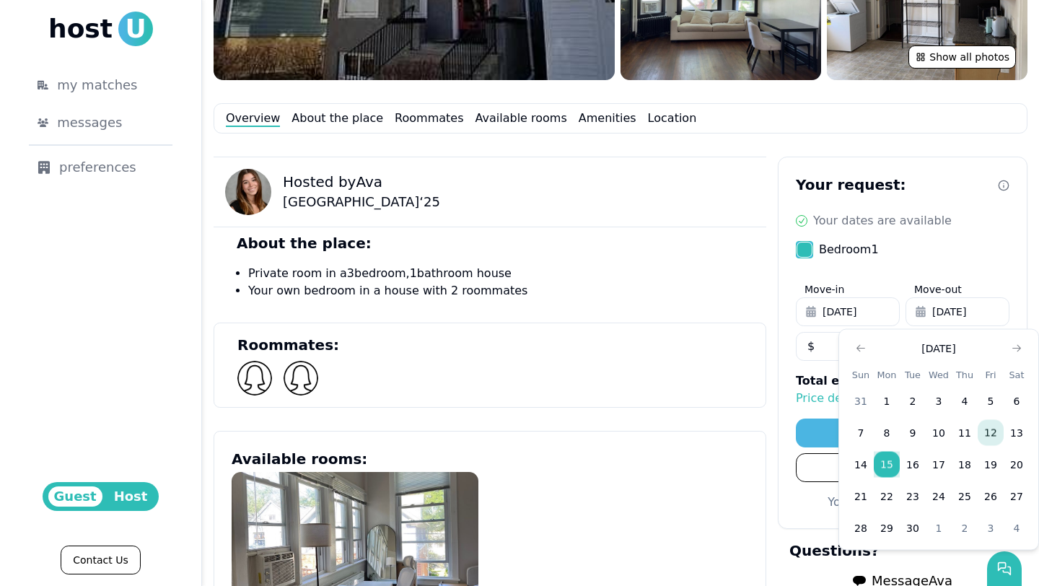
click at [991, 434] on button "12" at bounding box center [991, 433] width 26 height 26
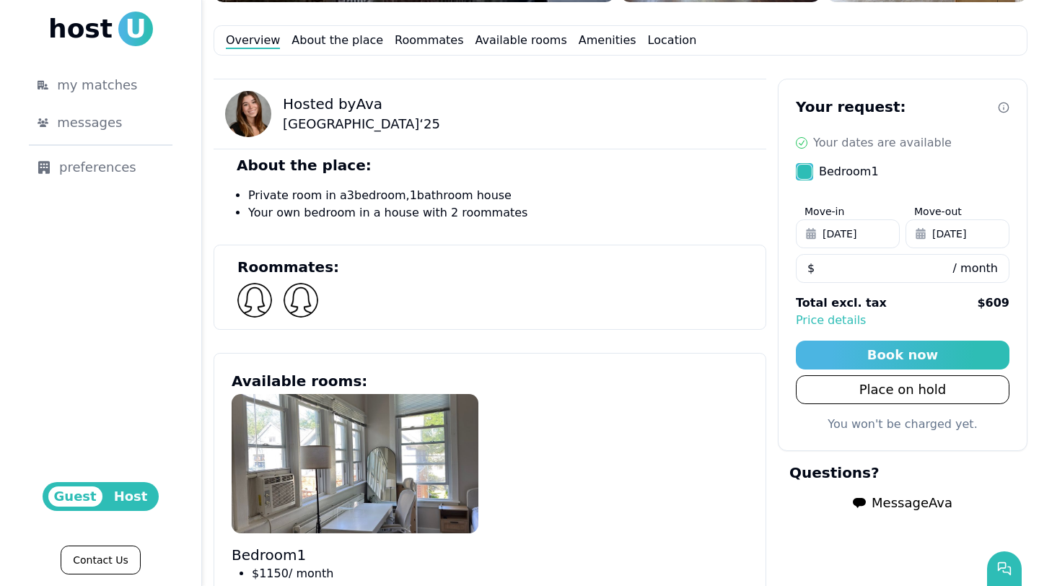
scroll to position [502, 0]
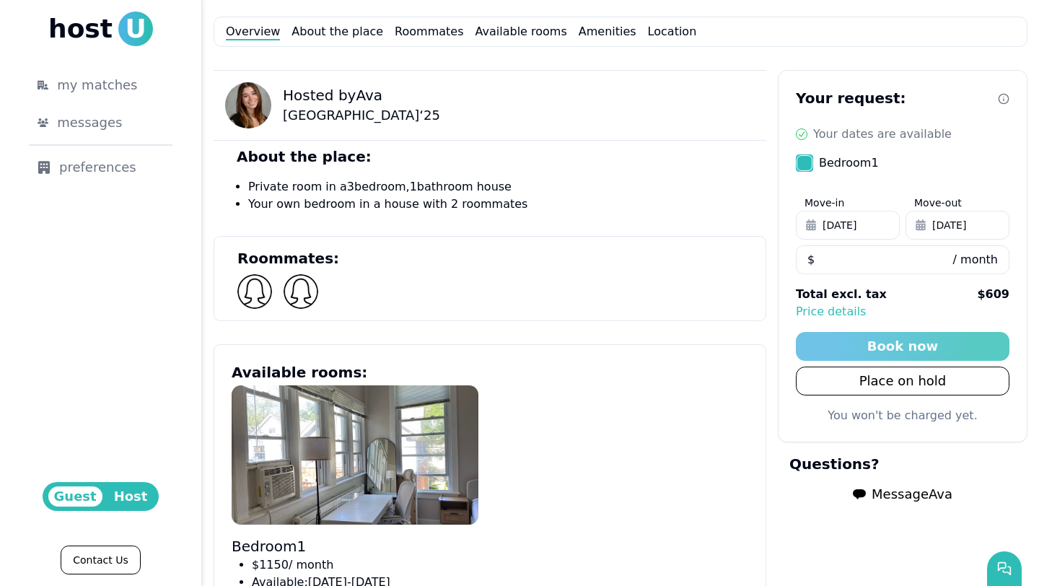
click at [934, 343] on button "Book now" at bounding box center [903, 346] width 214 height 29
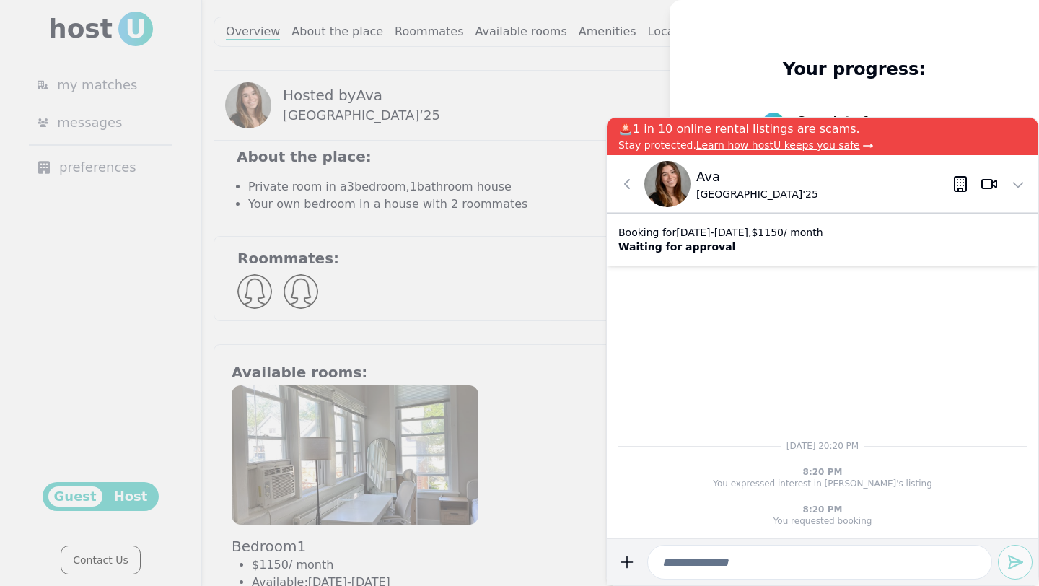
click at [877, 46] on div "Your progress: 1 Complete form Customize your preferences to view matches. 2 Me…" at bounding box center [854, 293] width 196 height 586
click at [623, 187] on icon at bounding box center [626, 183] width 17 height 17
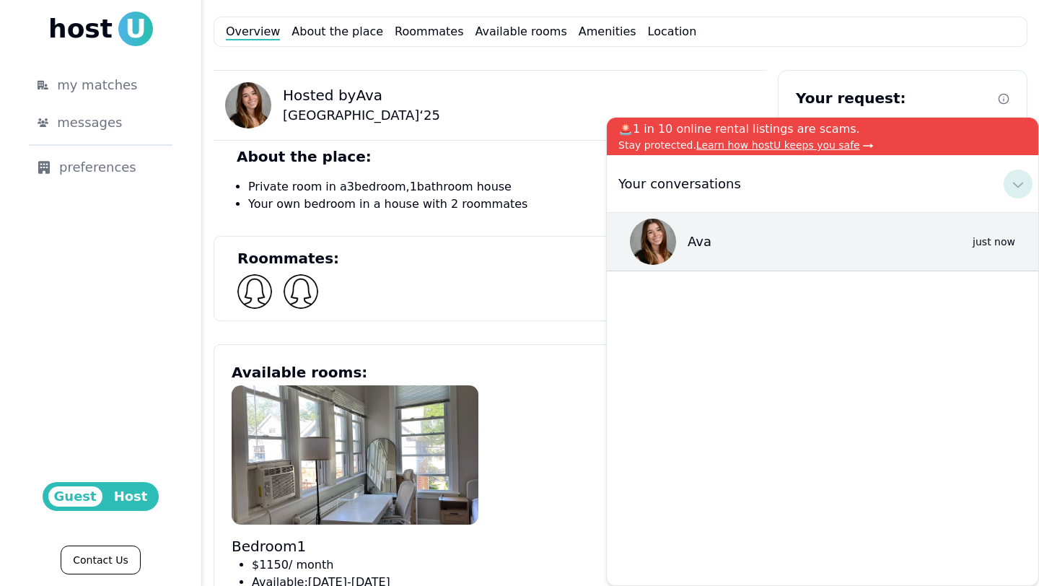
click at [1024, 183] on icon at bounding box center [1017, 183] width 17 height 17
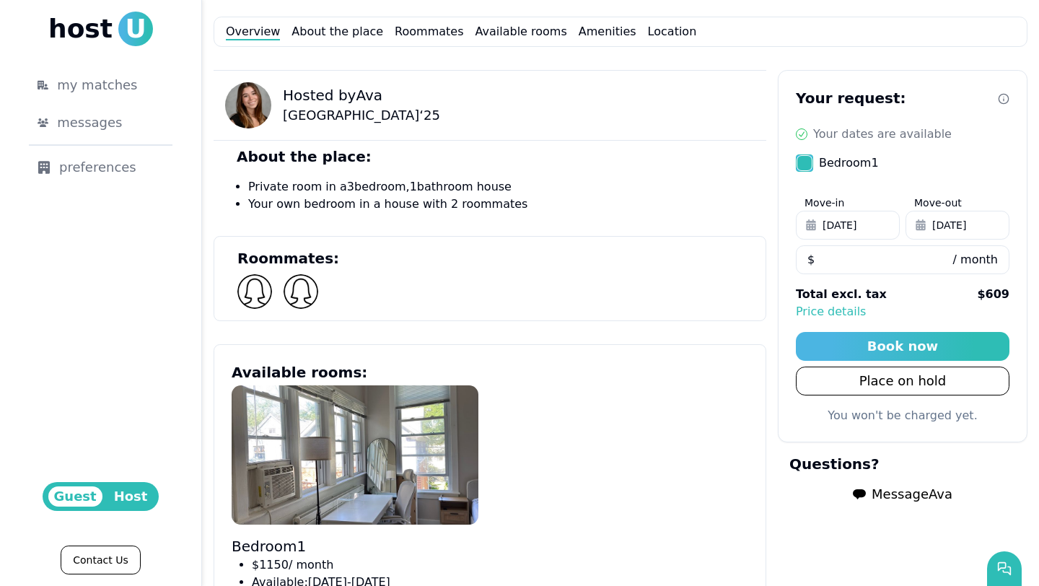
click at [252, 107] on img at bounding box center [248, 105] width 46 height 46
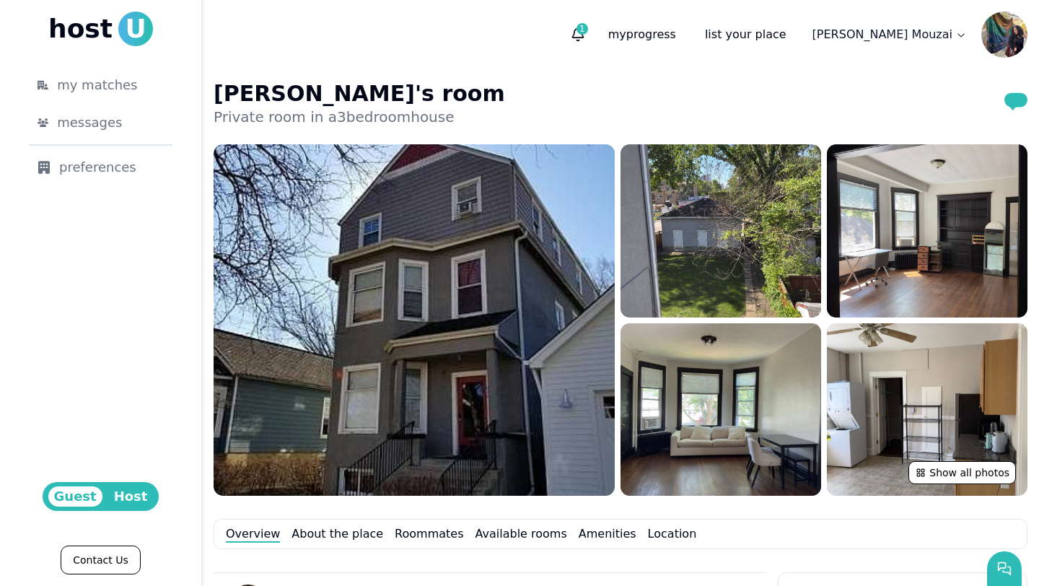
click at [1018, 23] on img at bounding box center [1004, 35] width 46 height 46
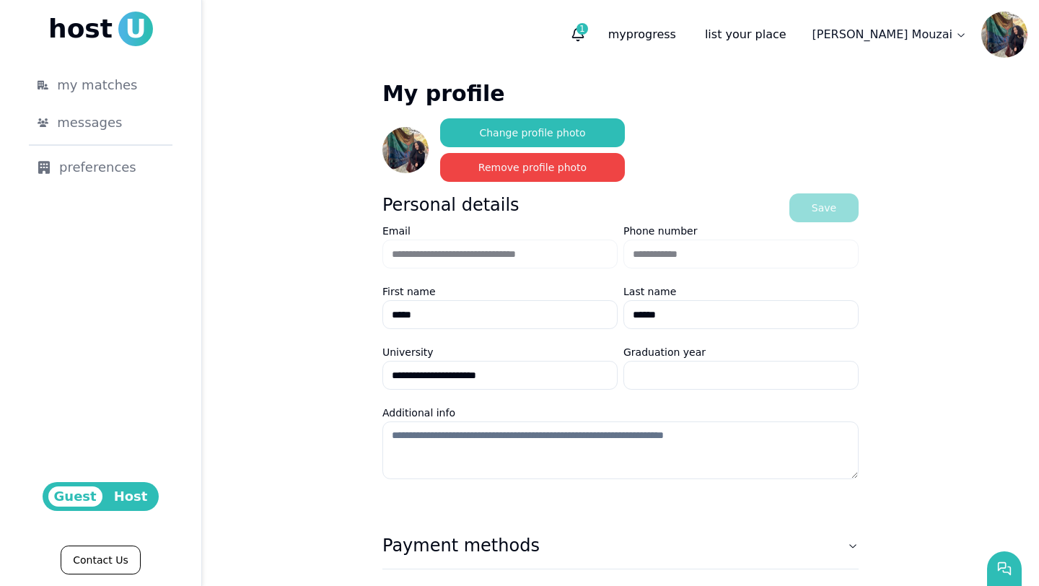
click at [410, 146] on img at bounding box center [405, 150] width 46 height 46
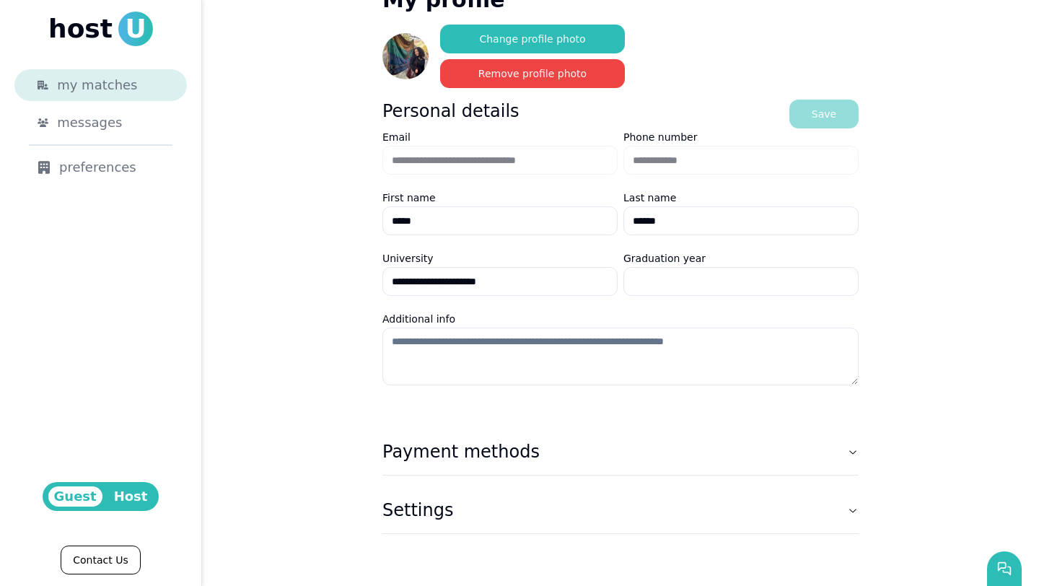
click at [117, 83] on span "my matches" at bounding box center [97, 85] width 80 height 20
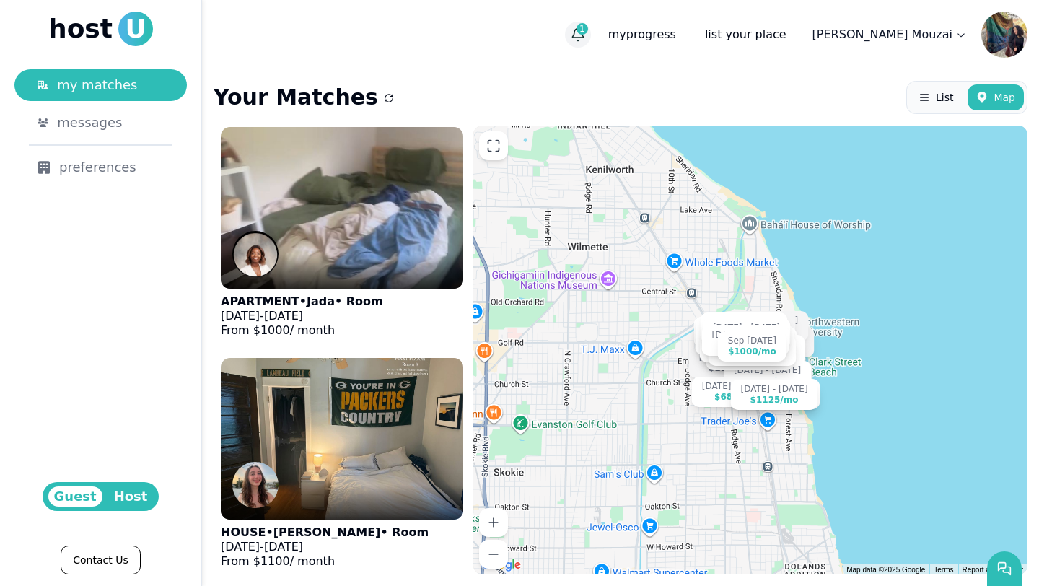
click at [588, 30] on span "1" at bounding box center [582, 29] width 12 height 12
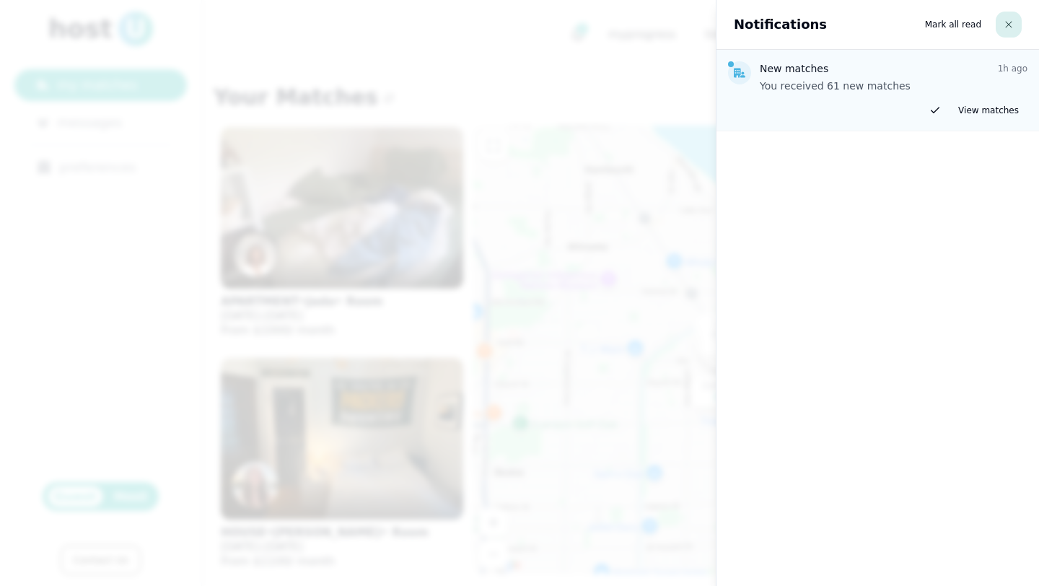
click at [1006, 19] on button "button" at bounding box center [1009, 25] width 26 height 26
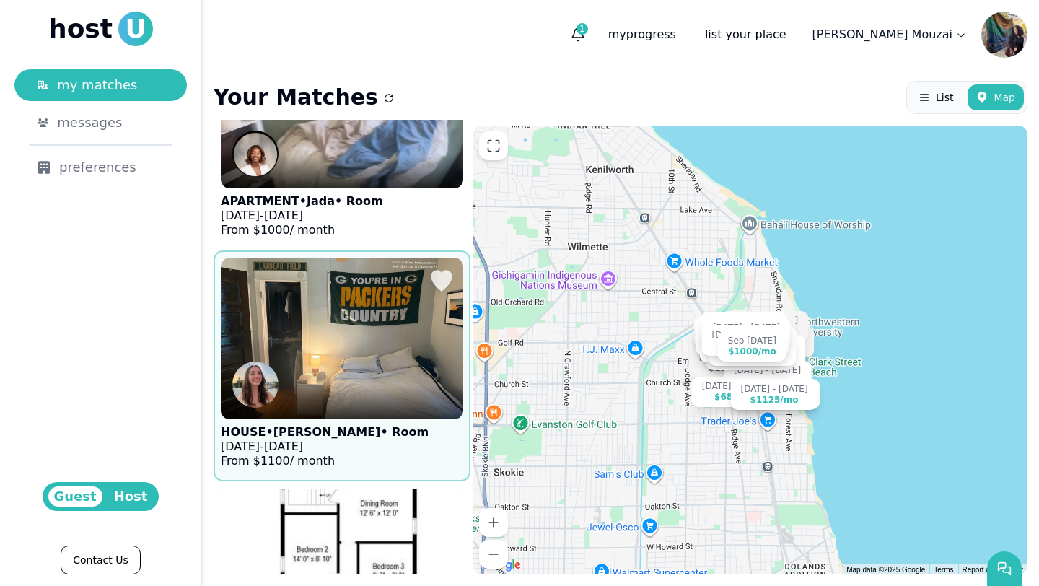
scroll to position [106, 0]
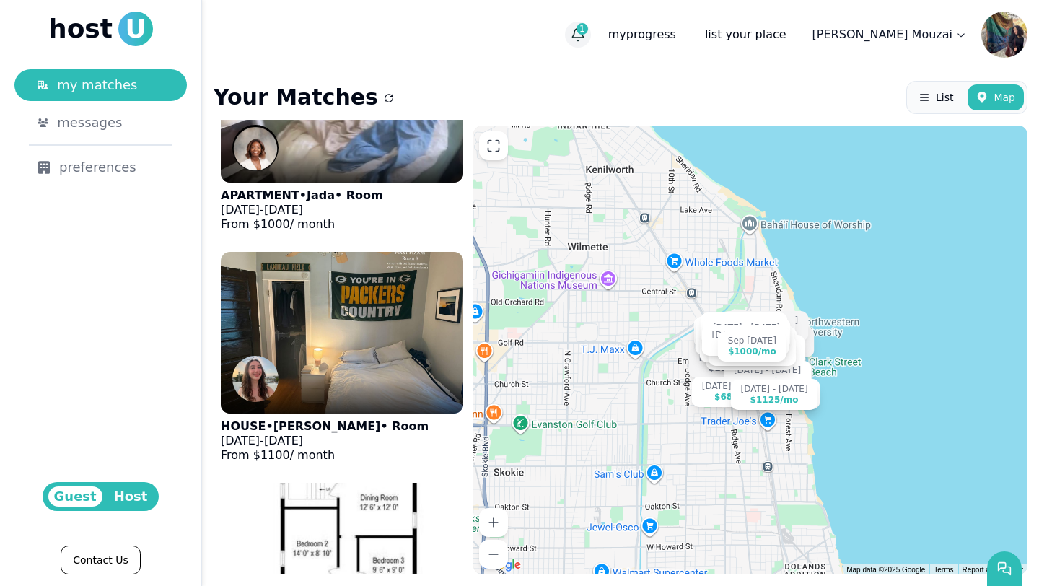
click at [591, 45] on button "1" at bounding box center [578, 35] width 26 height 26
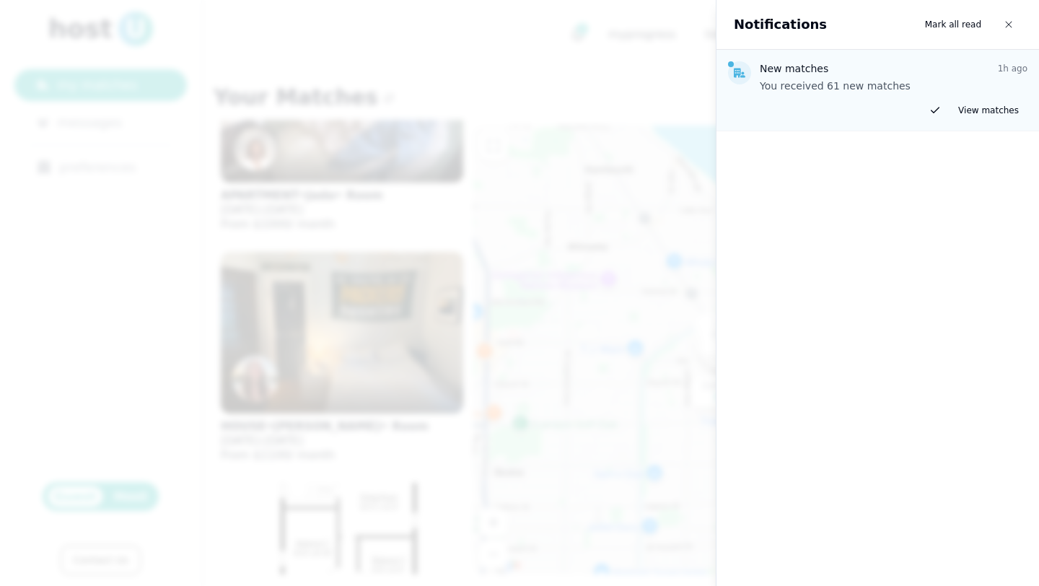
click at [571, 257] on div at bounding box center [519, 293] width 1039 height 586
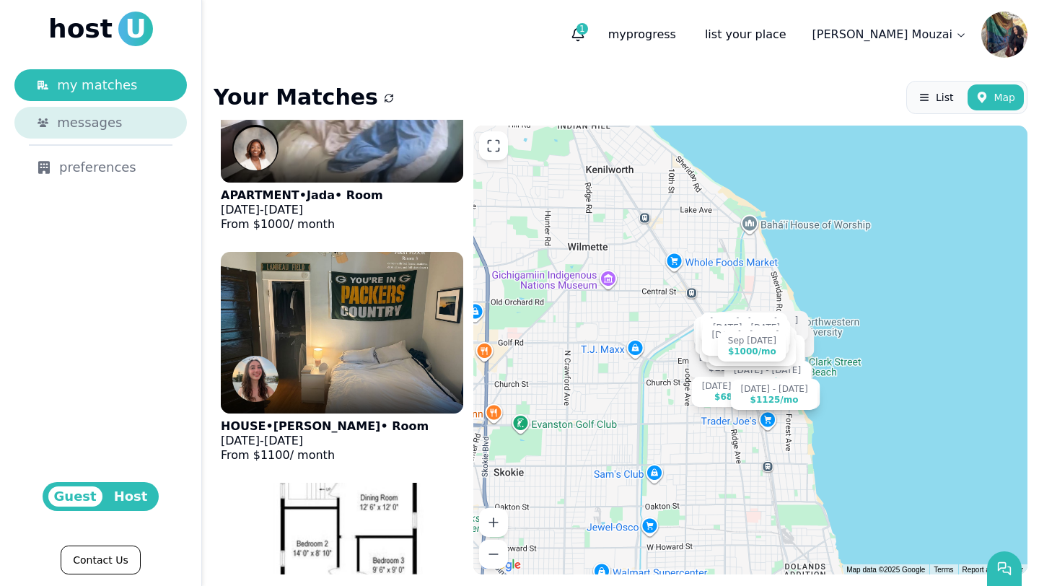
click at [116, 126] on span "messages" at bounding box center [89, 123] width 65 height 20
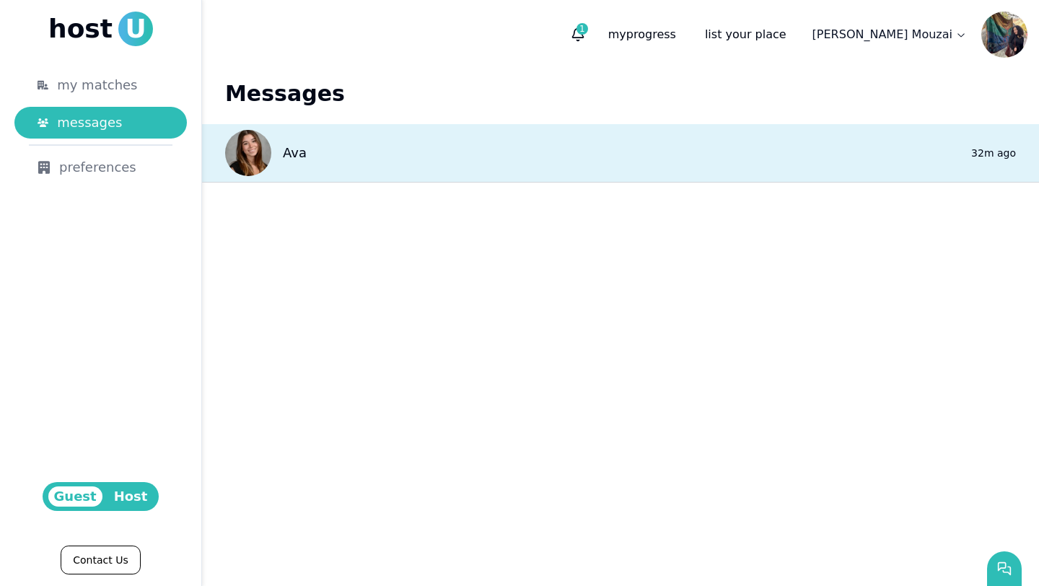
click at [287, 153] on p "Ava" at bounding box center [295, 153] width 24 height 20
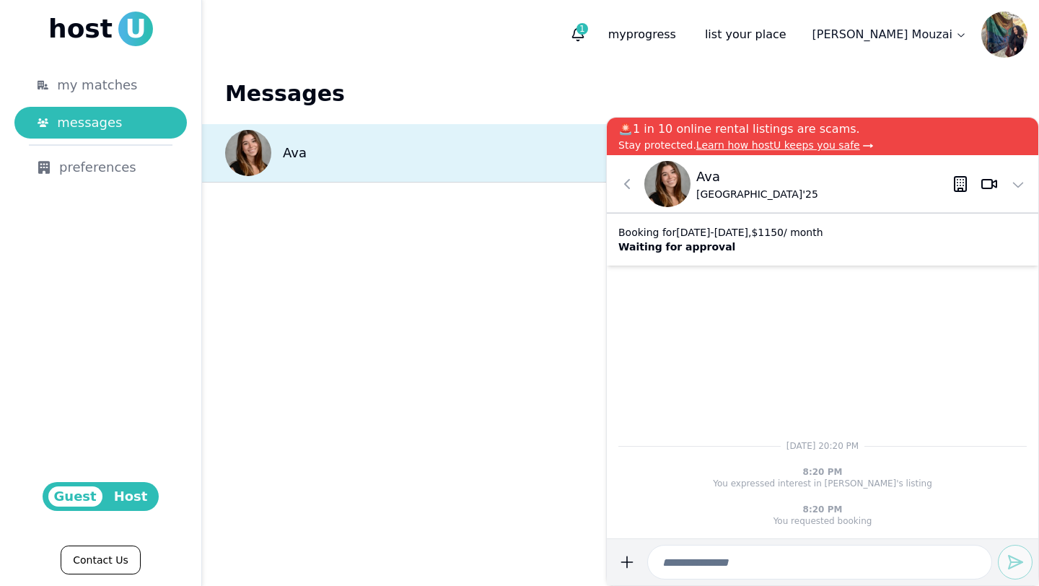
click at [298, 145] on p "Ava" at bounding box center [295, 153] width 24 height 20
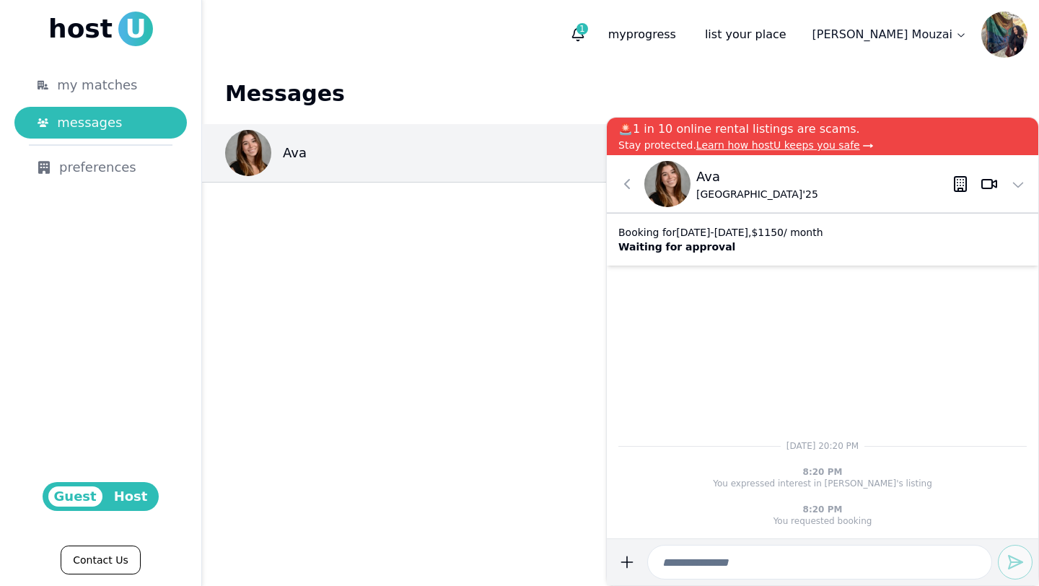
click at [657, 184] on img at bounding box center [667, 184] width 46 height 46
click at [618, 180] on icon at bounding box center [626, 183] width 17 height 17
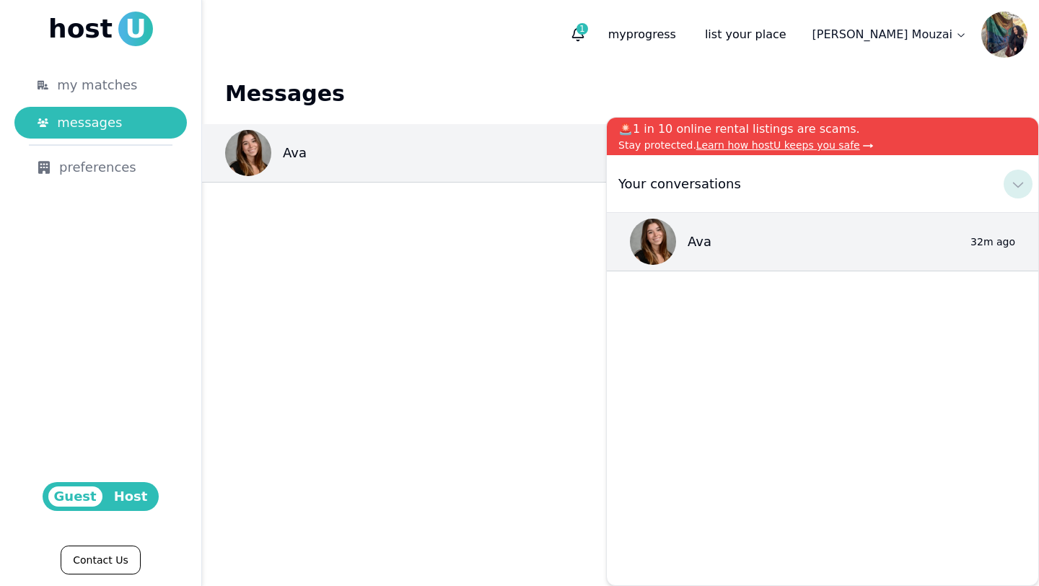
click at [1012, 180] on icon at bounding box center [1017, 183] width 17 height 17
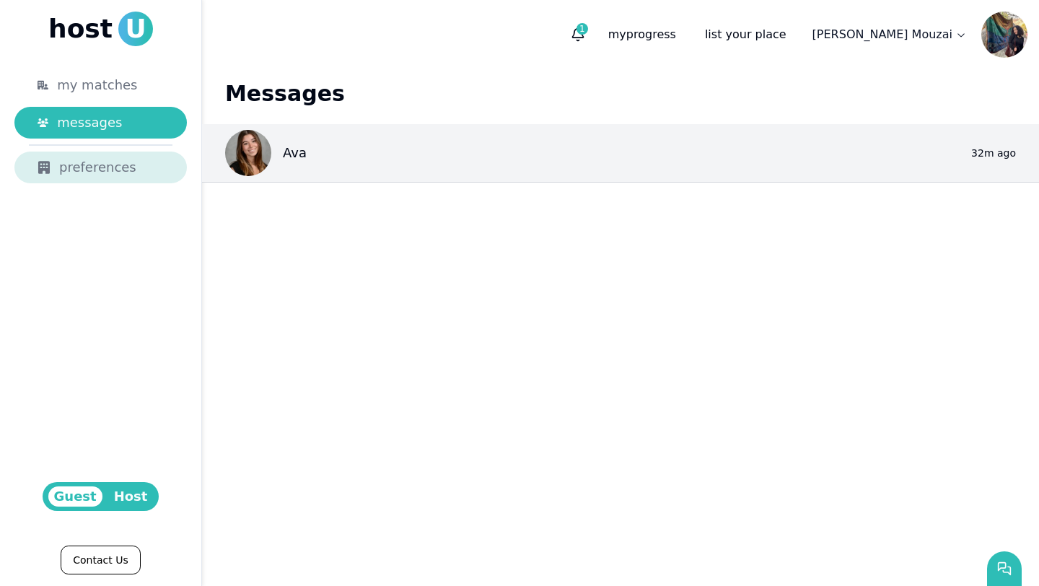
click at [142, 169] on div "preferences" at bounding box center [101, 167] width 126 height 20
